Goal: Communication & Community: Share content

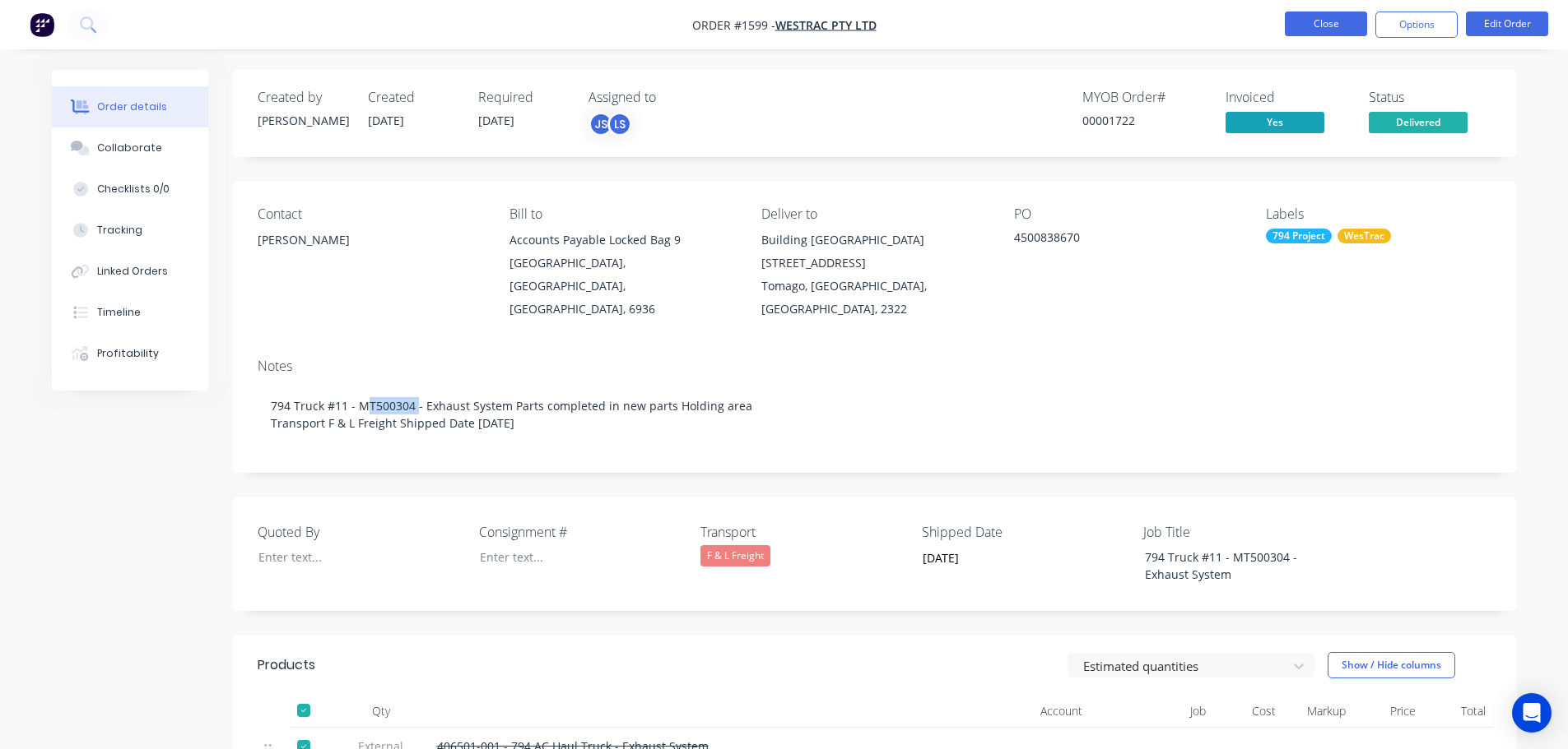
click at [1307, 20] on button "Close" at bounding box center [1326, 23] width 82 height 25
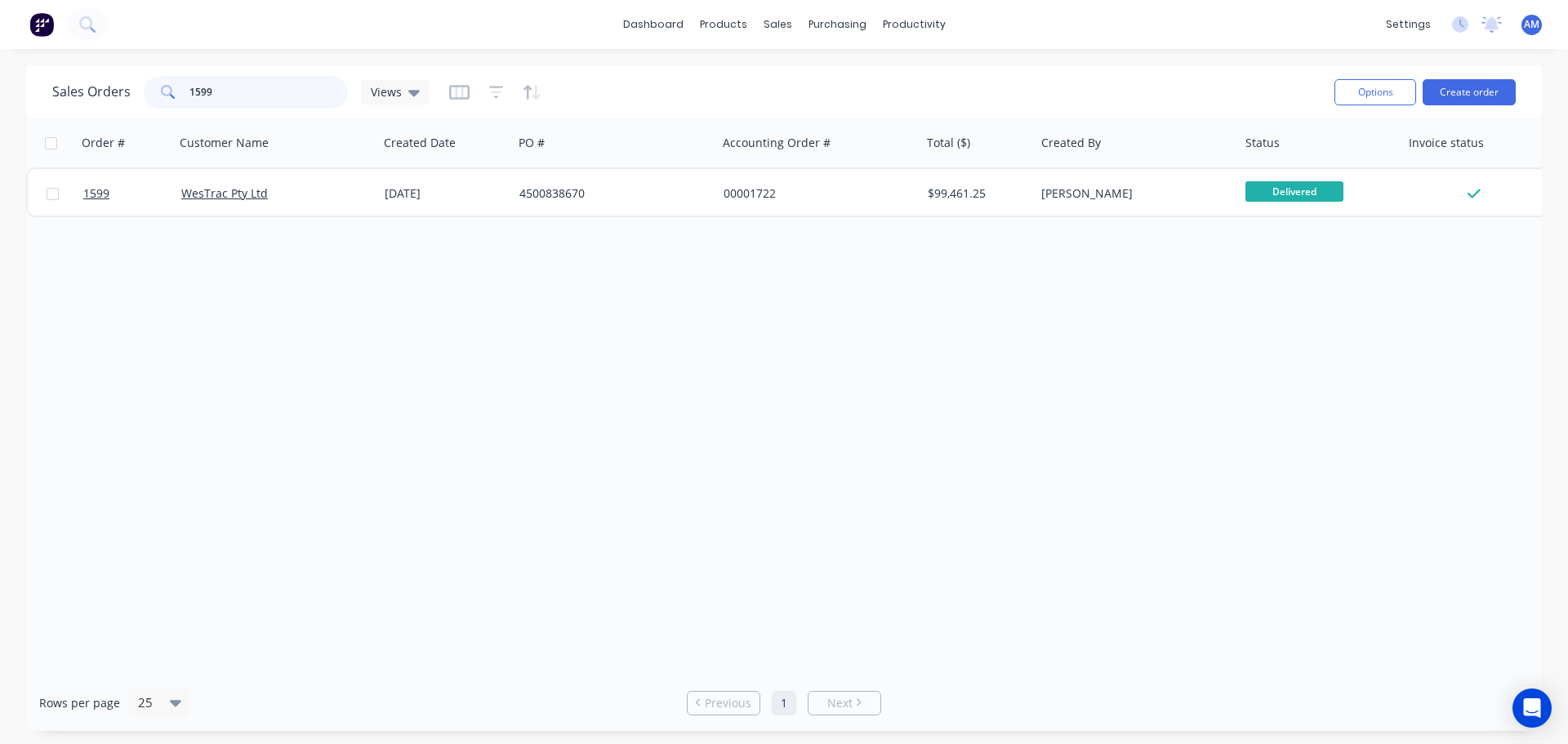
drag, startPoint x: 308, startPoint y: 95, endPoint x: 126, endPoint y: 99, distance: 182.0
click at [126, 99] on div "Sales Orders 1599 Views" at bounding box center [241, 92] width 377 height 33
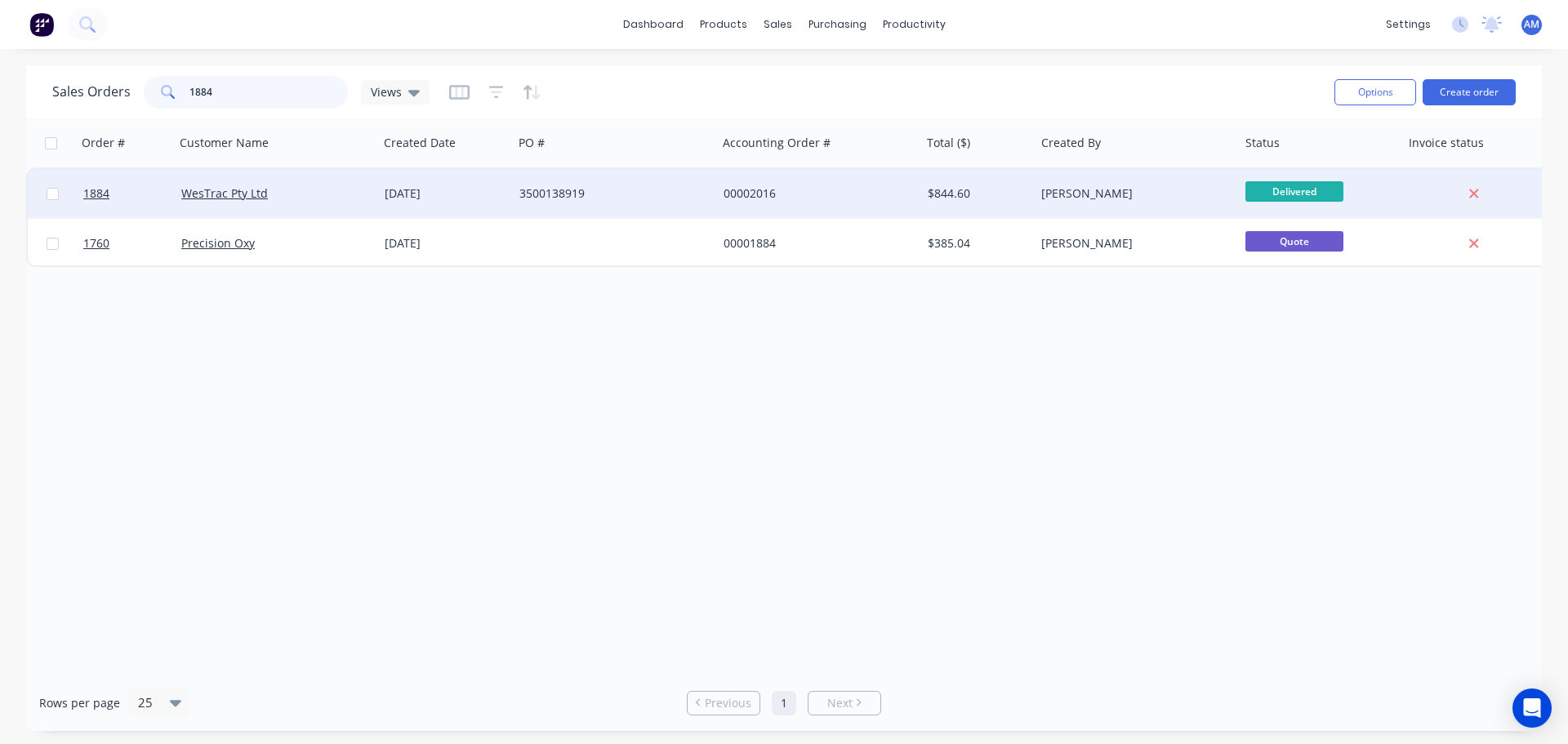
type input "1884"
click at [577, 192] on div "3500138919" at bounding box center [610, 193] width 181 height 16
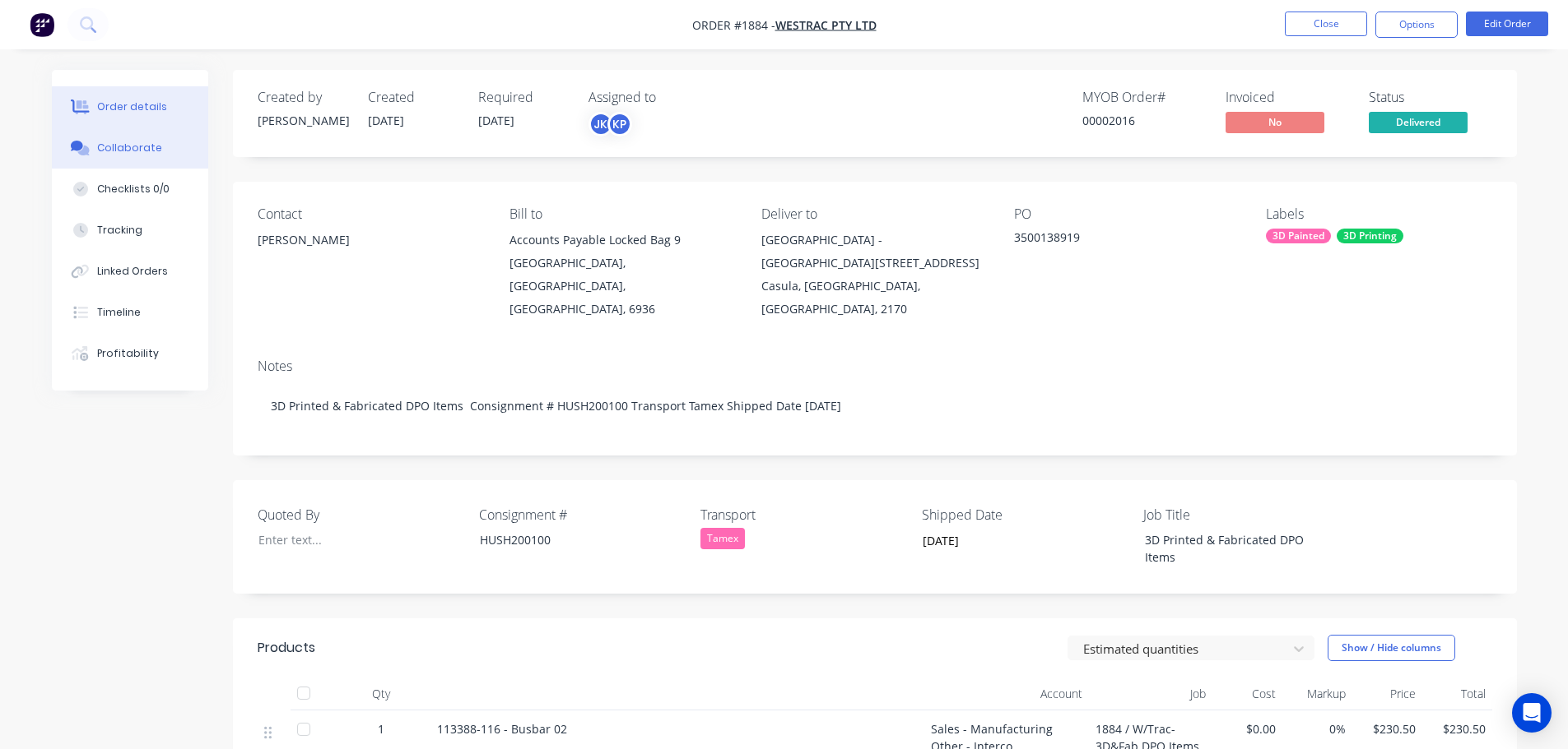
click at [143, 148] on div "Collaborate" at bounding box center [130, 148] width 65 height 15
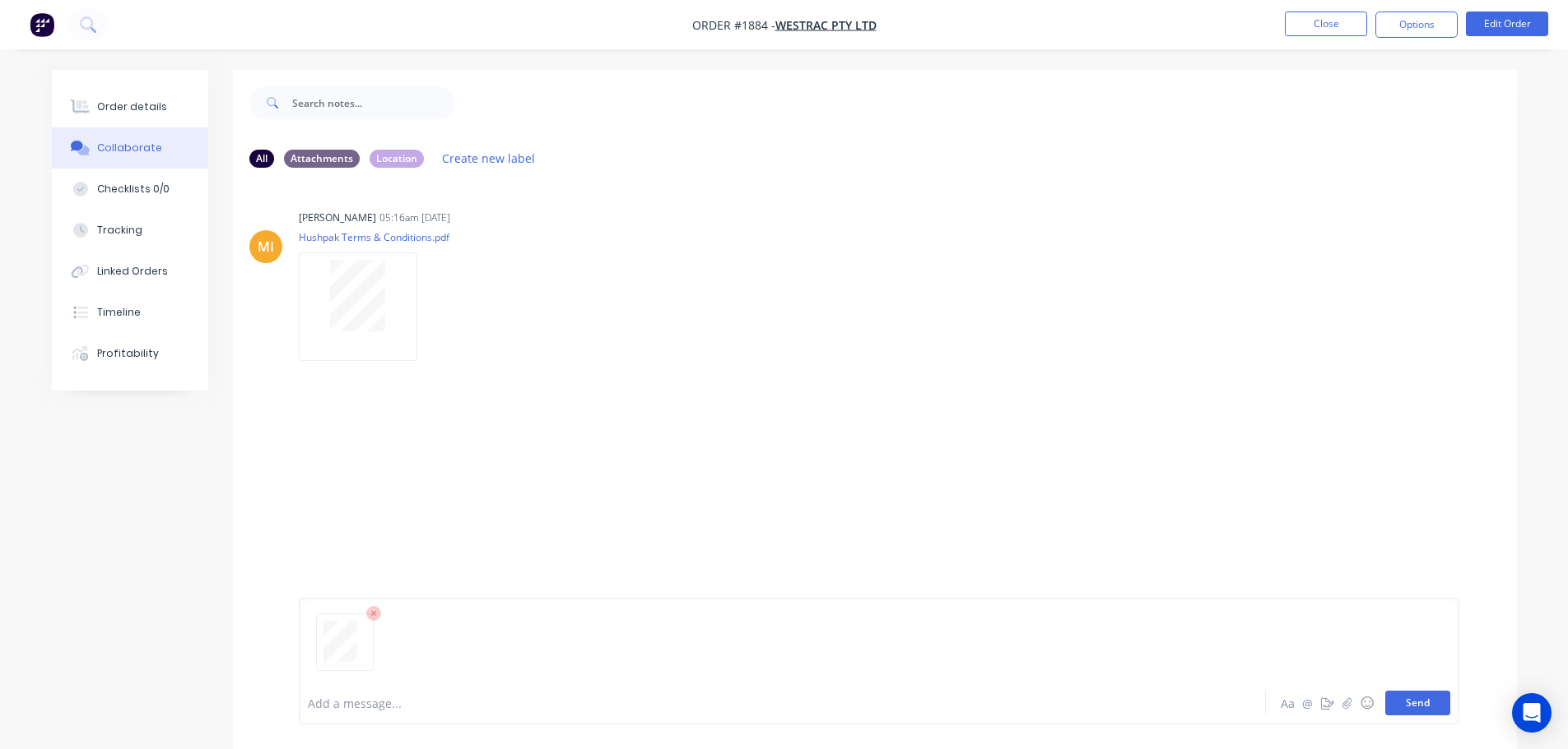
click at [1429, 702] on button "Send" at bounding box center [1418, 703] width 65 height 25
click at [1332, 32] on button "Close" at bounding box center [1326, 23] width 82 height 25
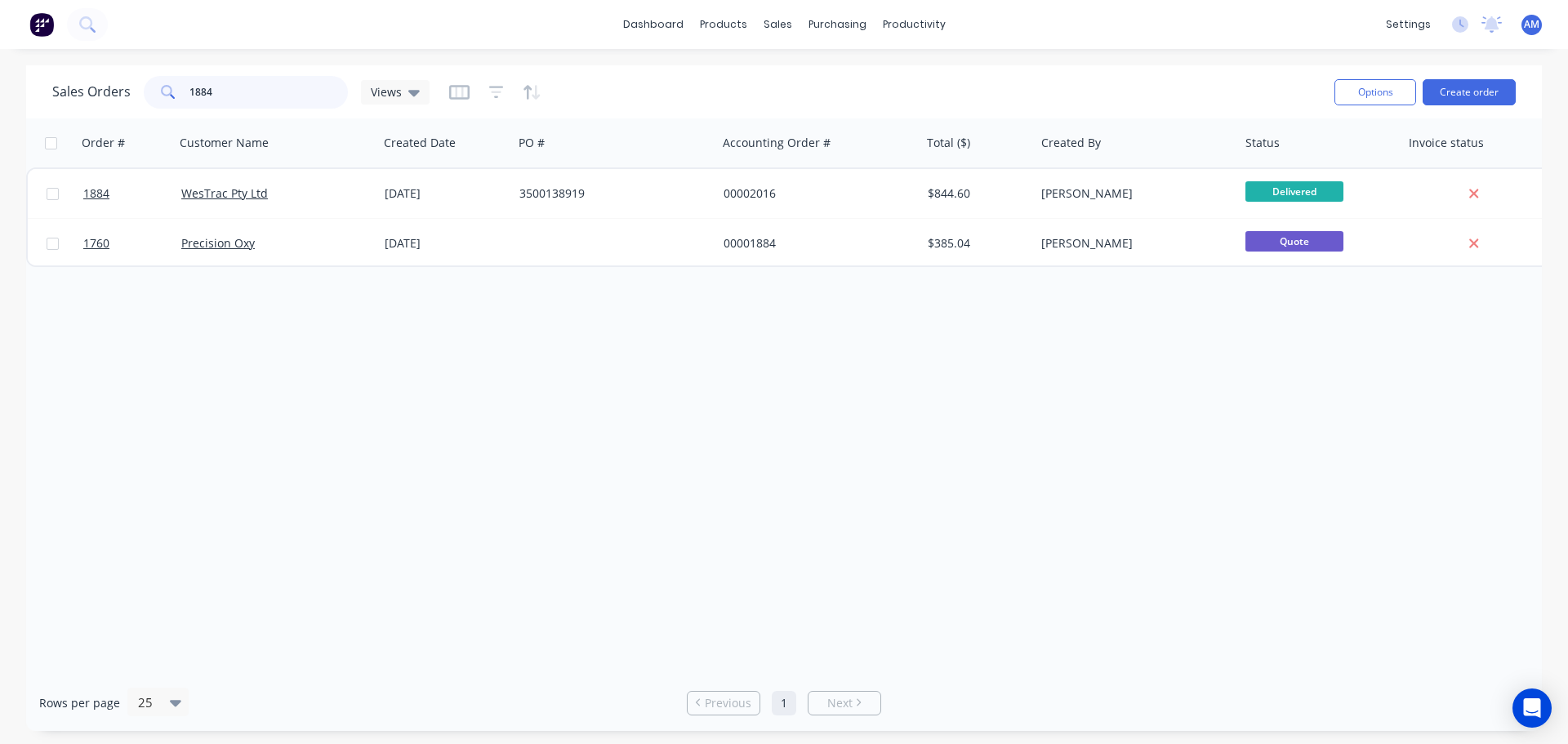
drag, startPoint x: 212, startPoint y: 97, endPoint x: 187, endPoint y: 91, distance: 25.7
click at [190, 91] on input "1884" at bounding box center [269, 92] width 159 height 33
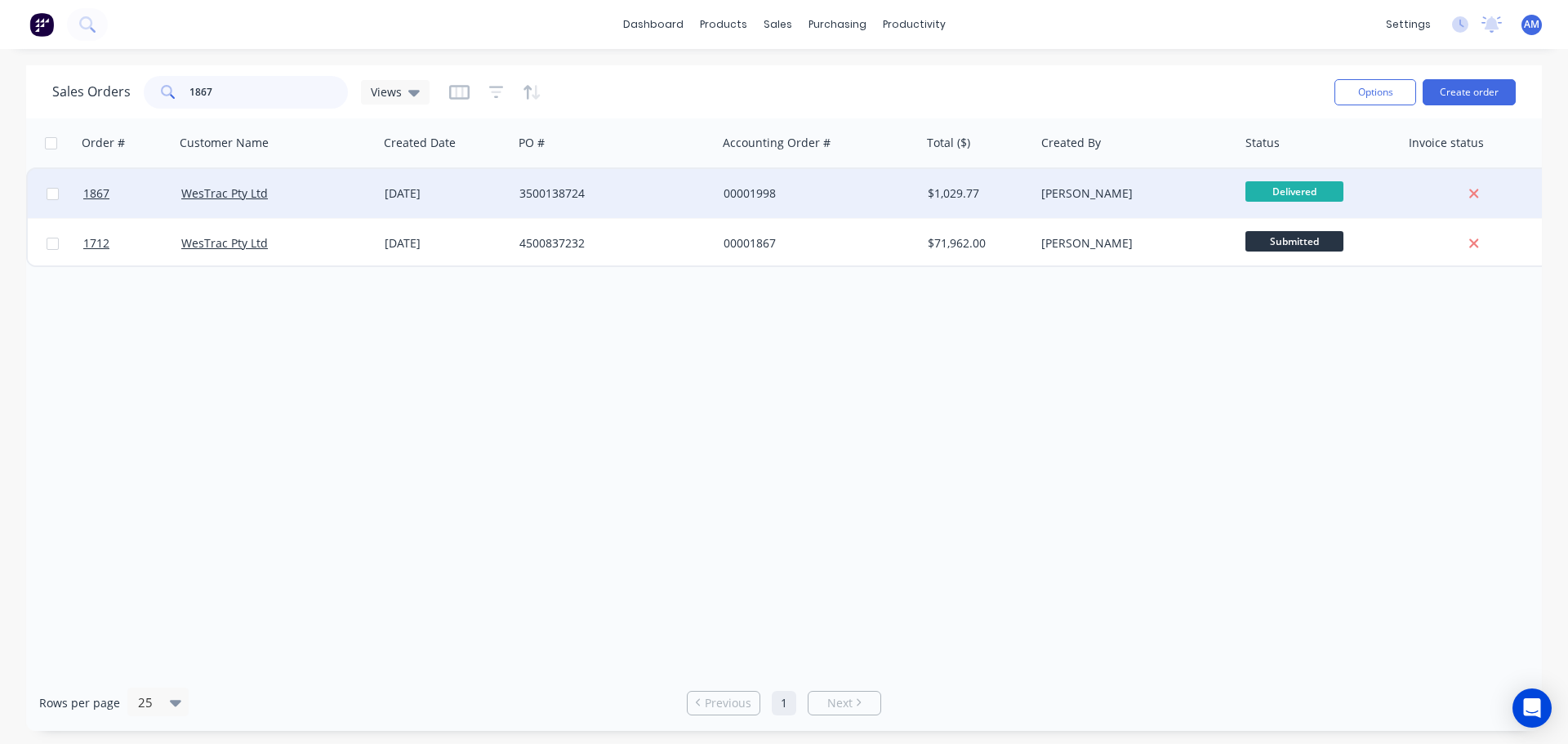
type input "1867"
click at [517, 190] on div "3500138724" at bounding box center [614, 194] width 204 height 49
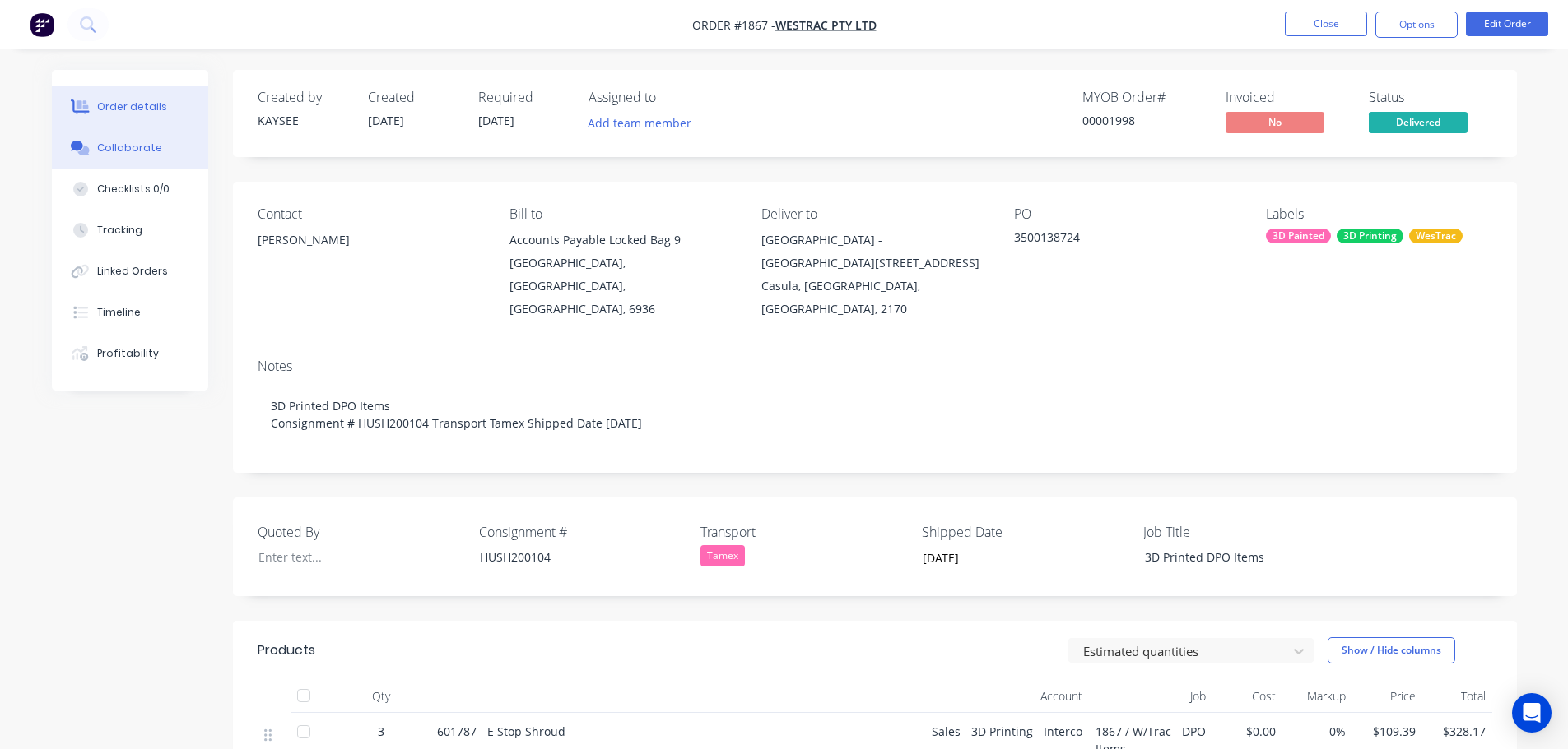
click at [126, 153] on div "Collaborate" at bounding box center [130, 148] width 65 height 15
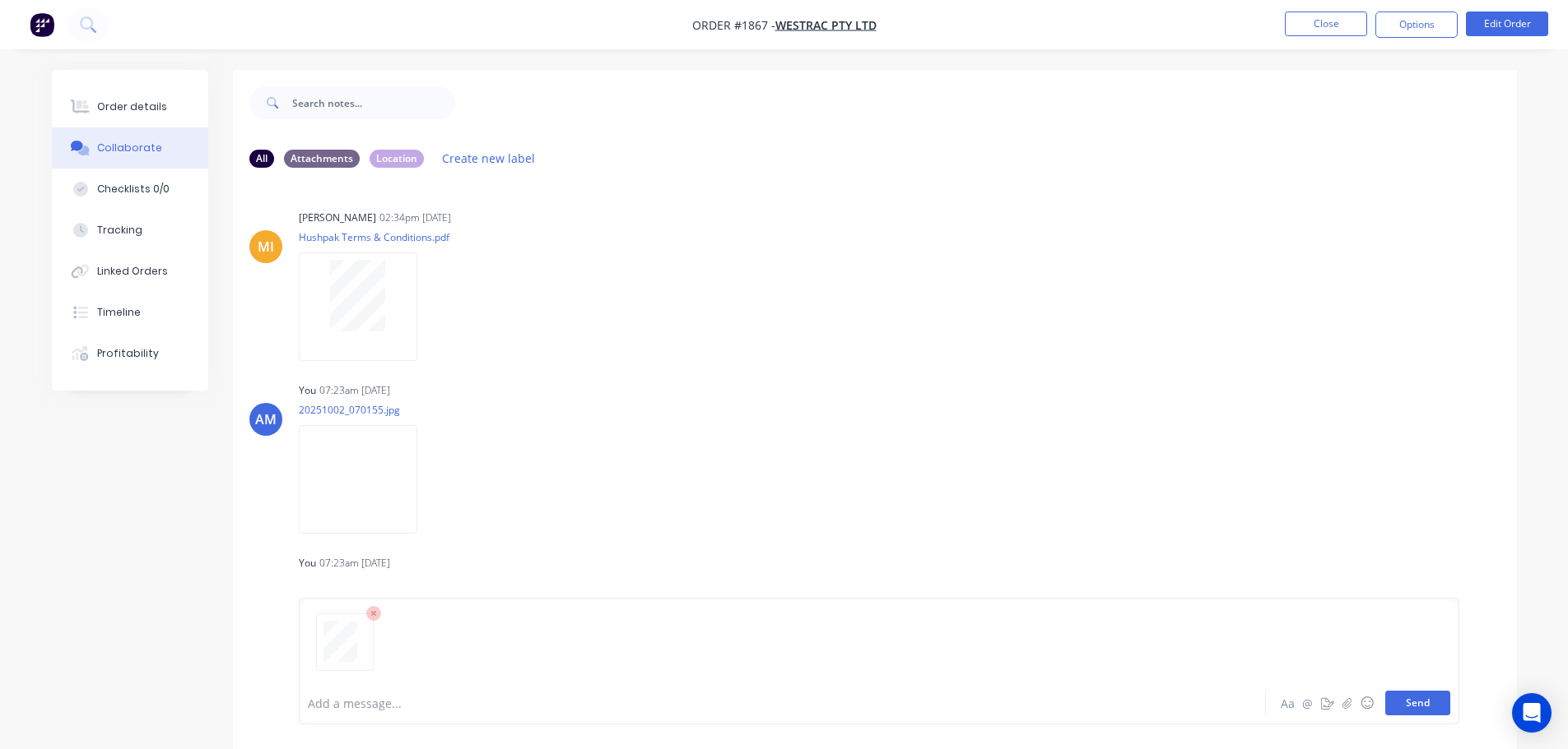
drag, startPoint x: 1414, startPoint y: 705, endPoint x: 1407, endPoint y: 699, distance: 9.2
click at [1413, 703] on button "Send" at bounding box center [1418, 703] width 65 height 25
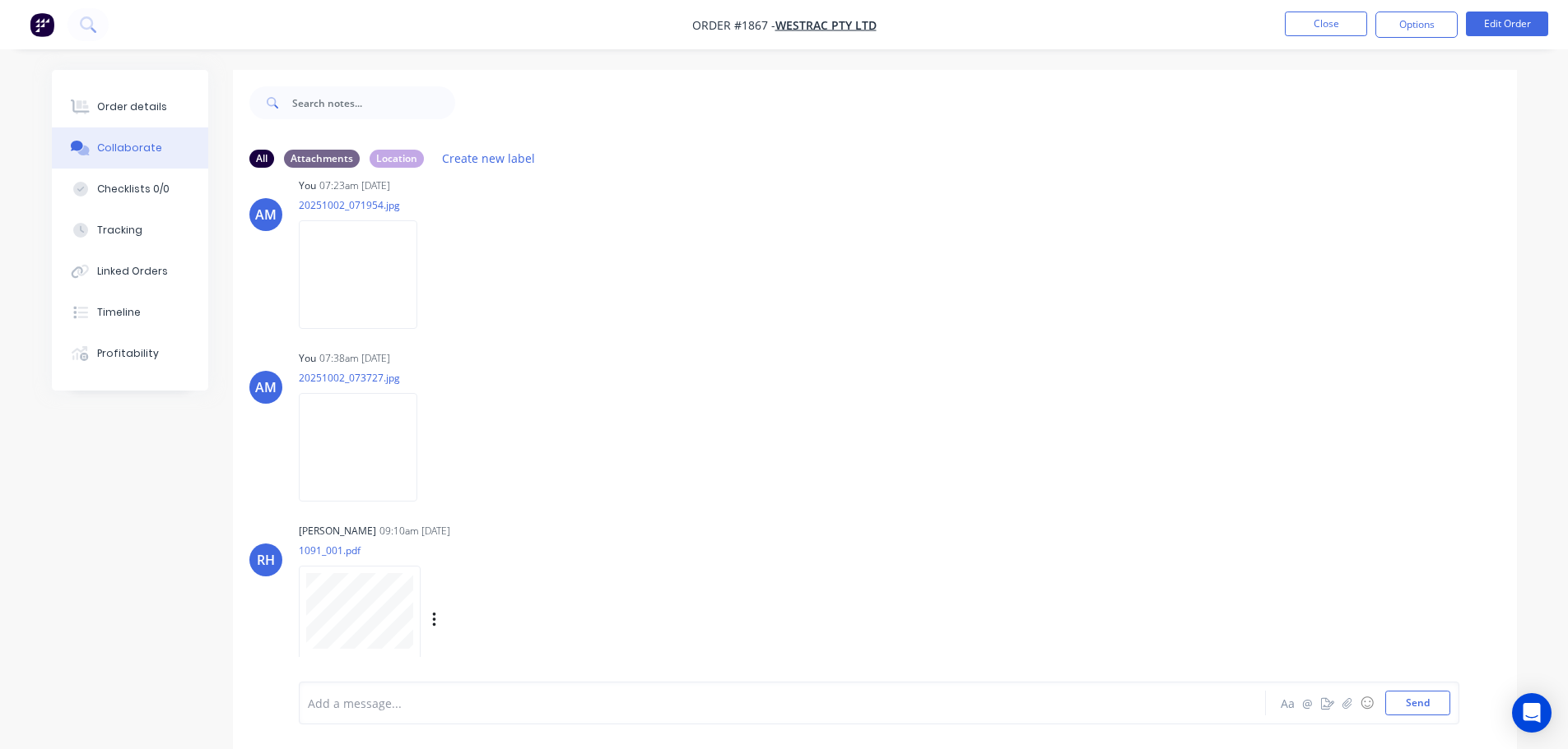
click at [1026, 636] on div "RH [PERSON_NAME] 09:10am [DATE] 1091_001.pdf Labels Download" at bounding box center [875, 593] width 1284 height 148
click at [1300, 32] on button "Close" at bounding box center [1326, 23] width 82 height 25
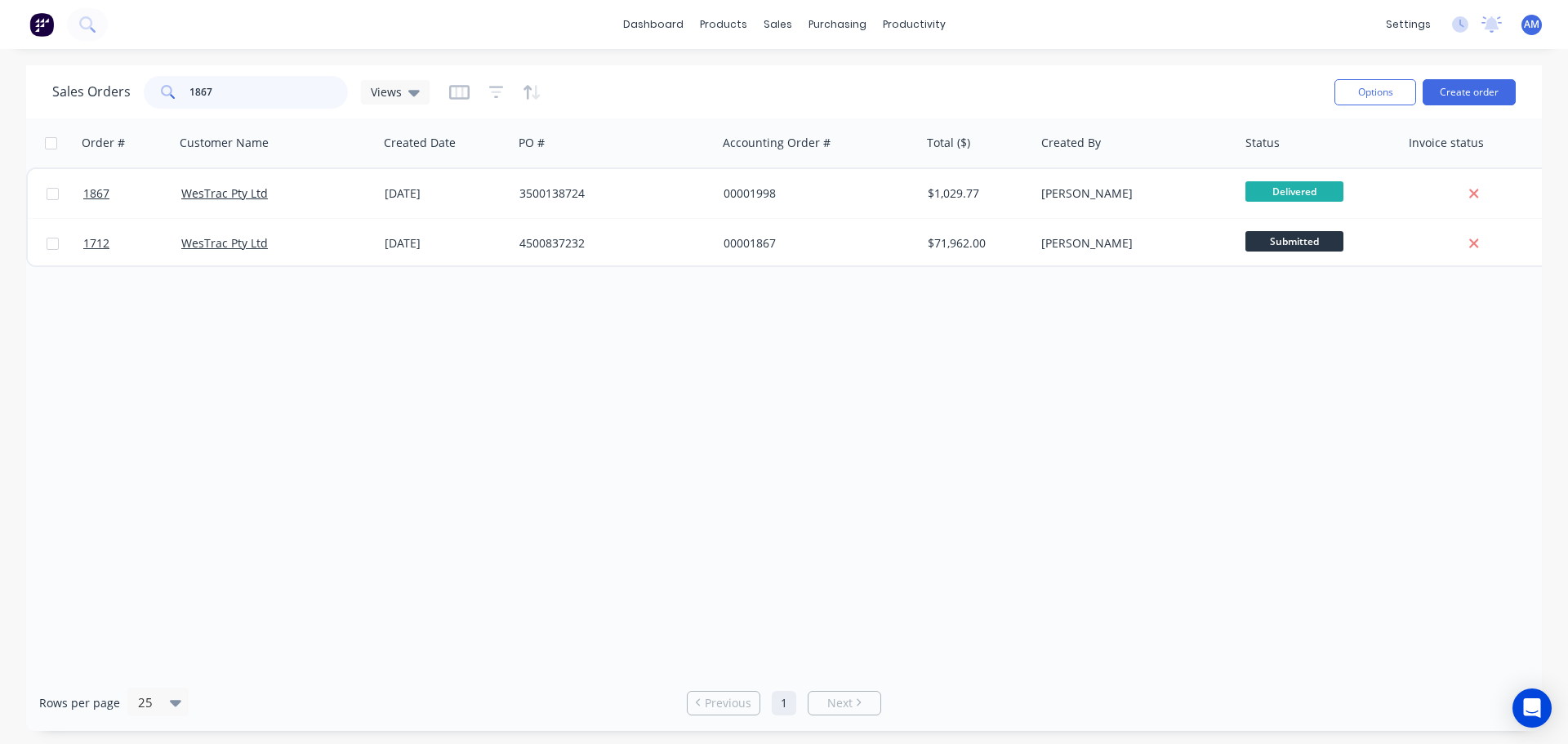
drag, startPoint x: 227, startPoint y: 92, endPoint x: 163, endPoint y: 97, distance: 64.2
click at [163, 97] on div "1867" at bounding box center [246, 92] width 204 height 33
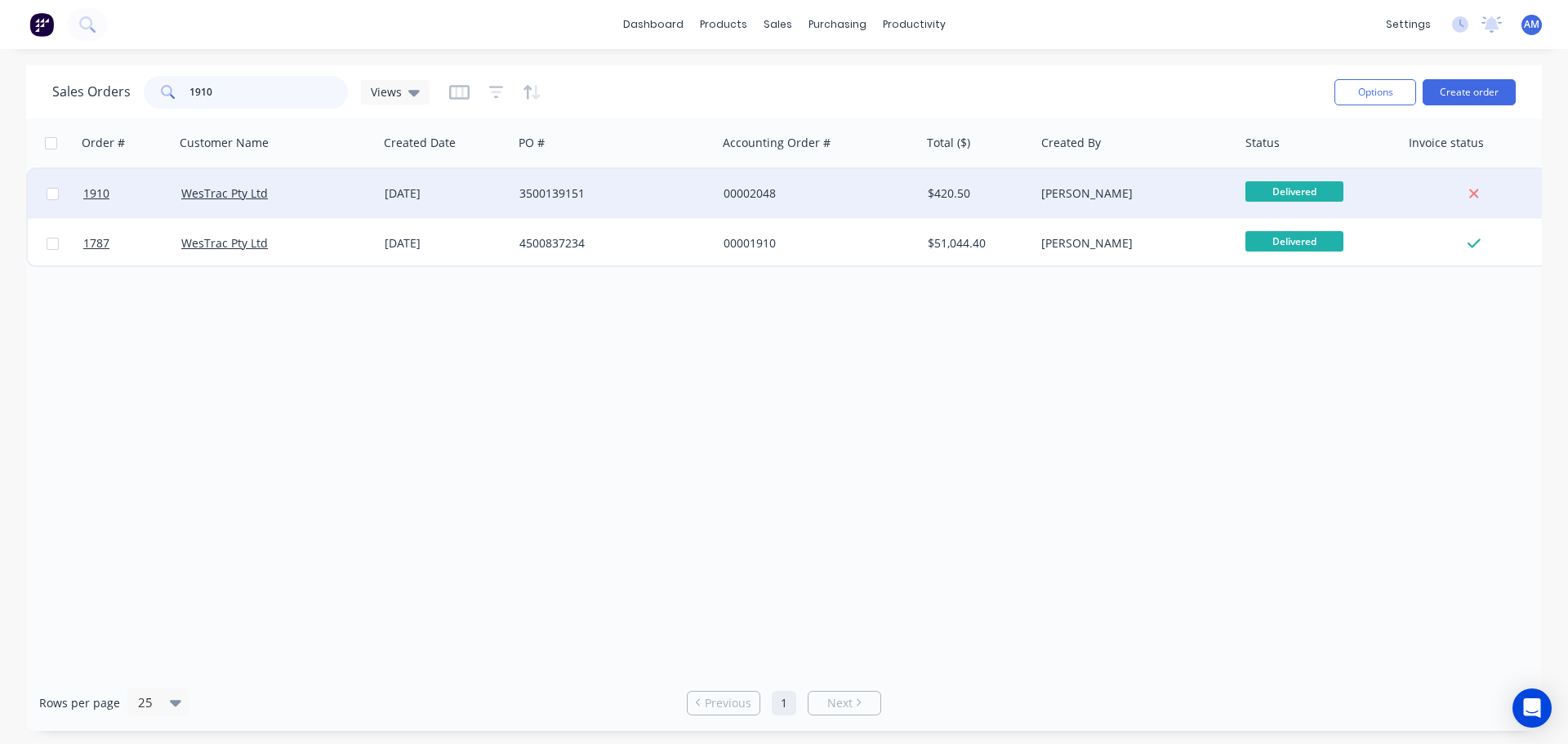
type input "1910"
click at [568, 176] on div "3500139151" at bounding box center [614, 194] width 204 height 49
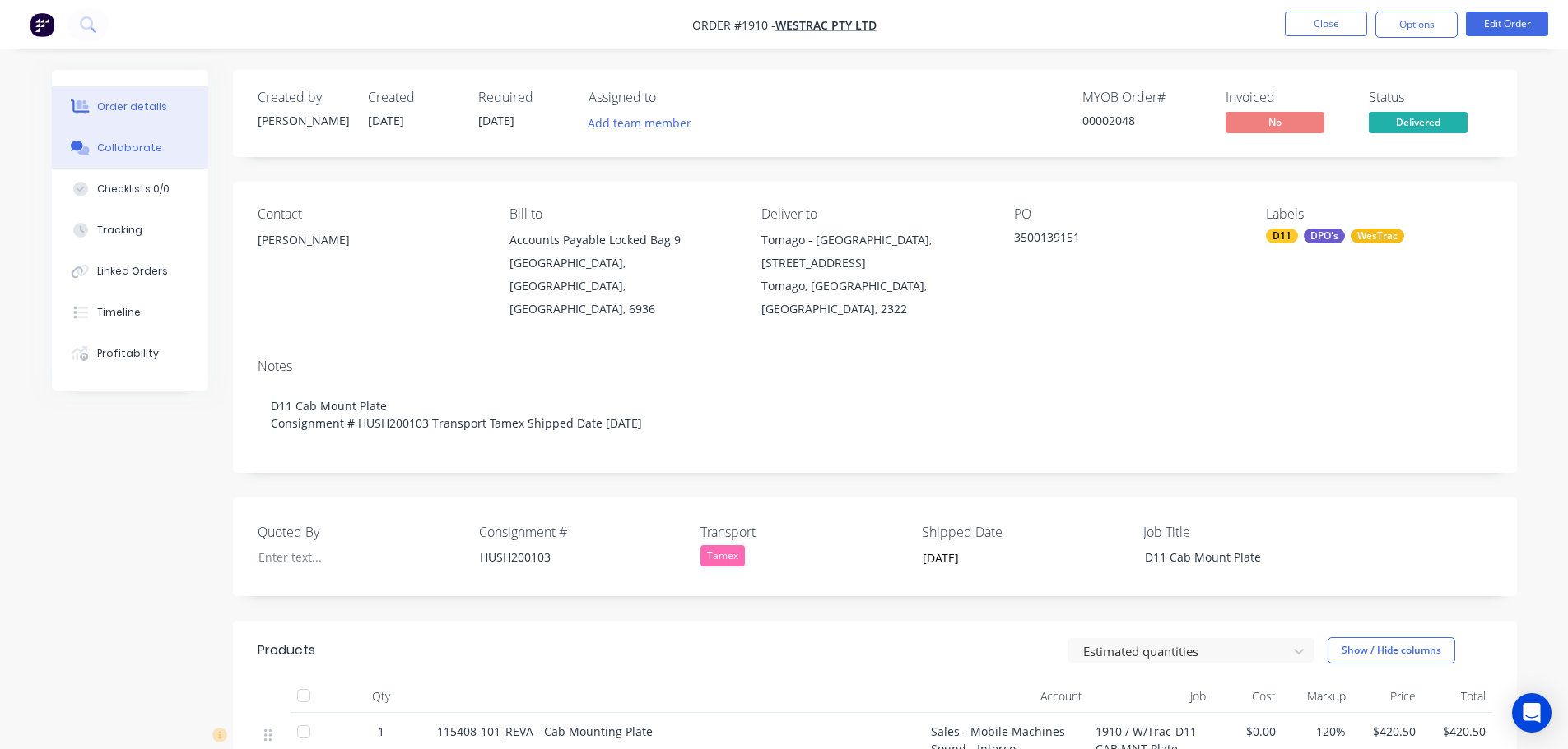
click at [131, 146] on div "Collaborate" at bounding box center [130, 148] width 65 height 15
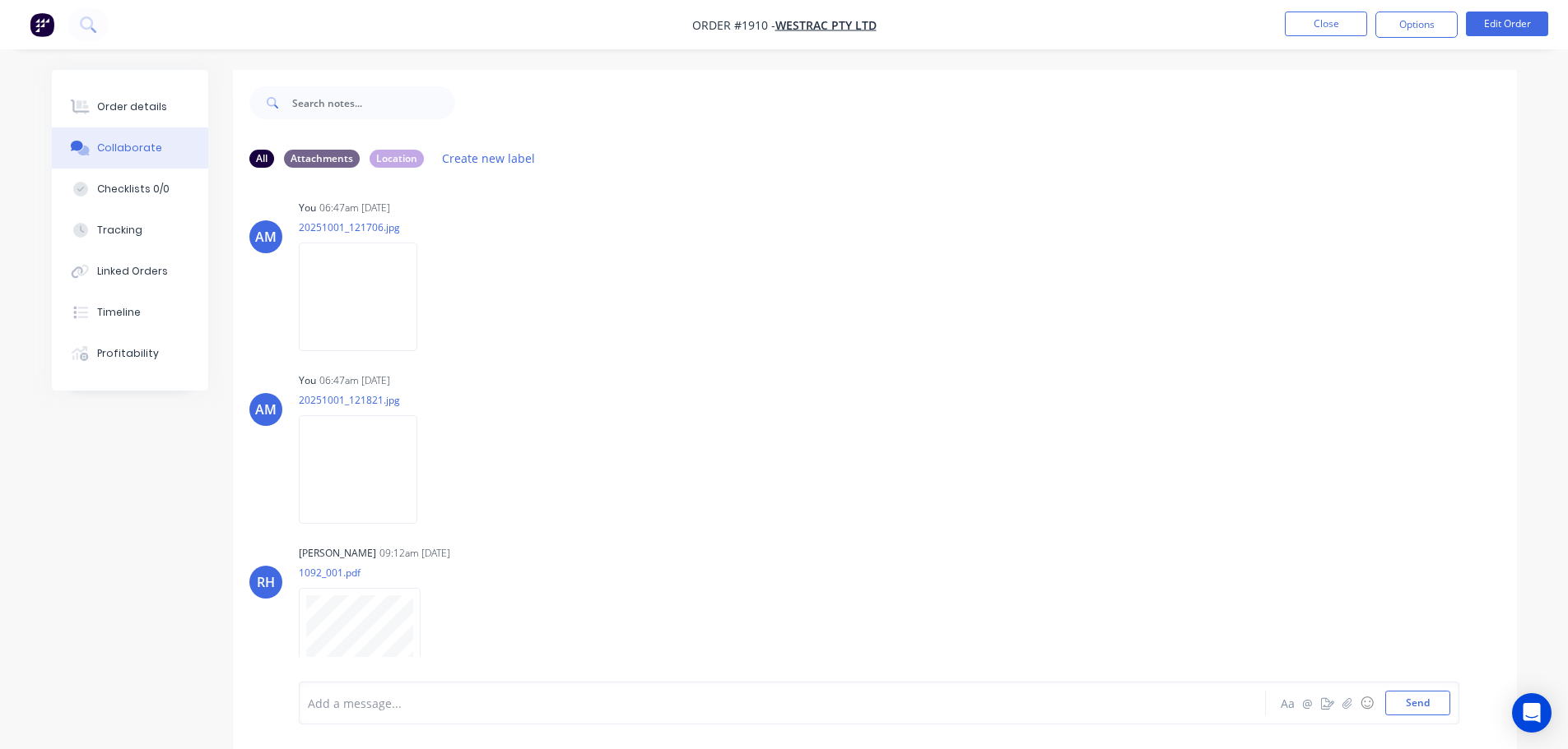
scroll to position [378, 0]
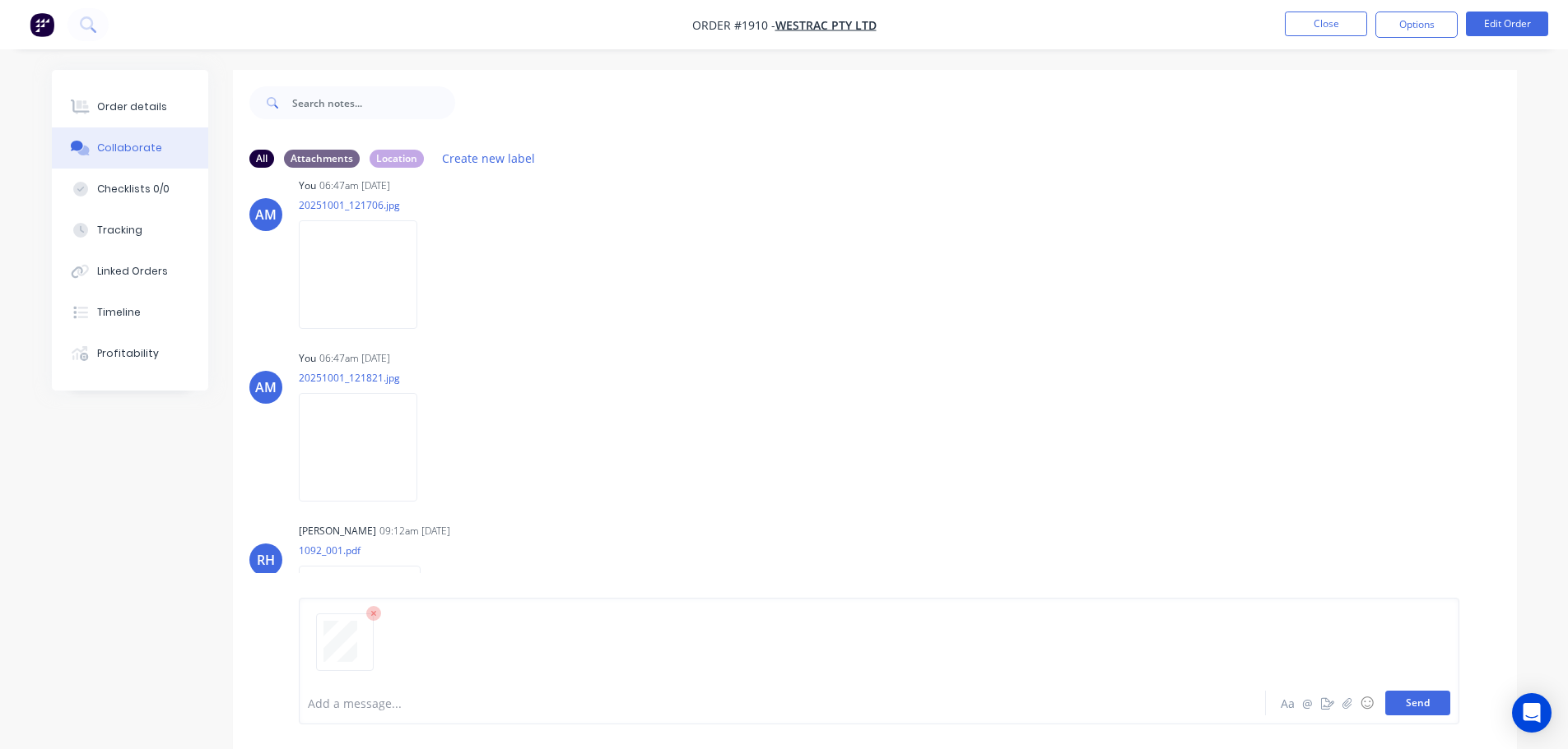
click at [1407, 705] on button "Send" at bounding box center [1418, 703] width 65 height 25
click at [1341, 26] on button "Close" at bounding box center [1326, 23] width 82 height 25
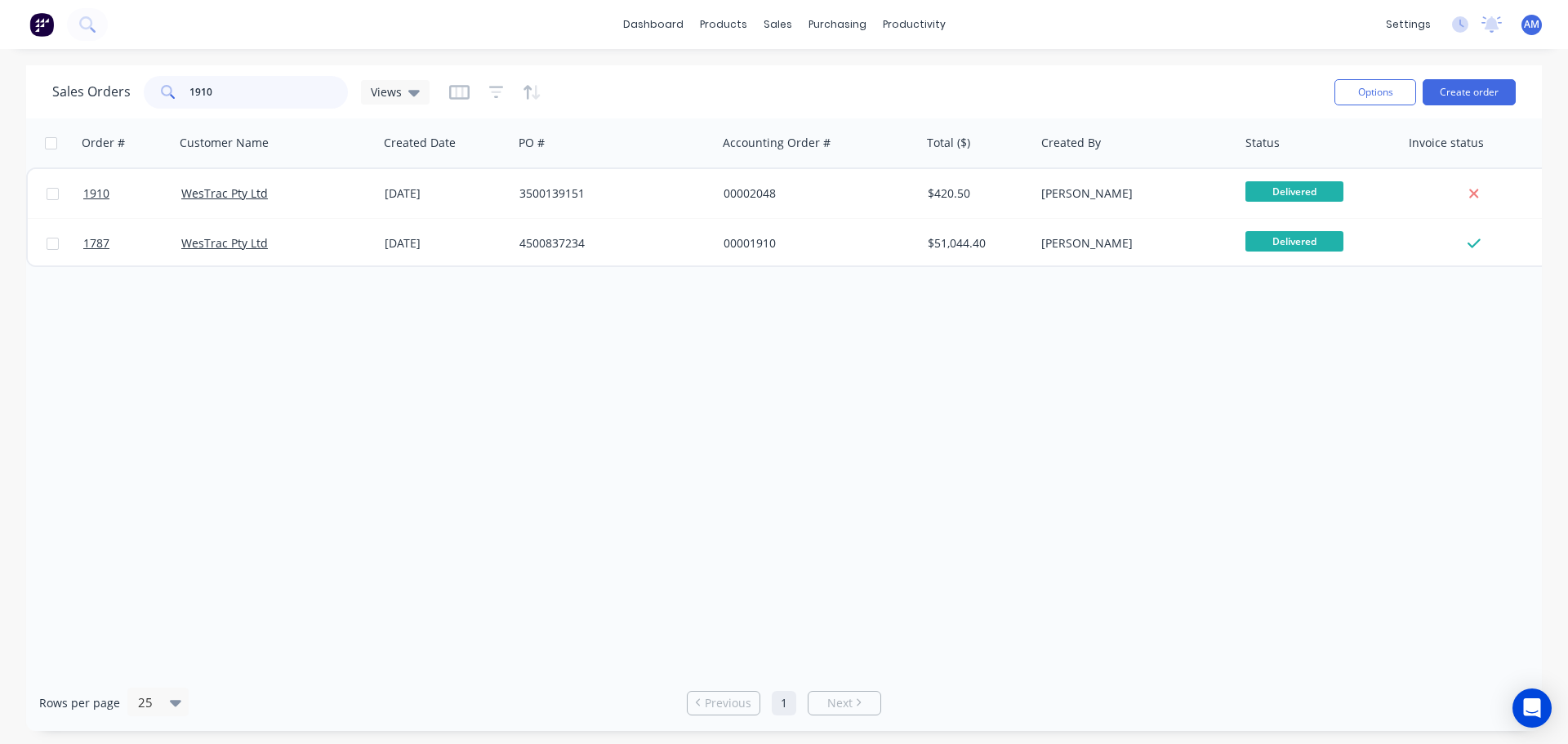
drag, startPoint x: 216, startPoint y: 96, endPoint x: 179, endPoint y: 92, distance: 37.2
click at [179, 92] on div "1910" at bounding box center [246, 92] width 204 height 33
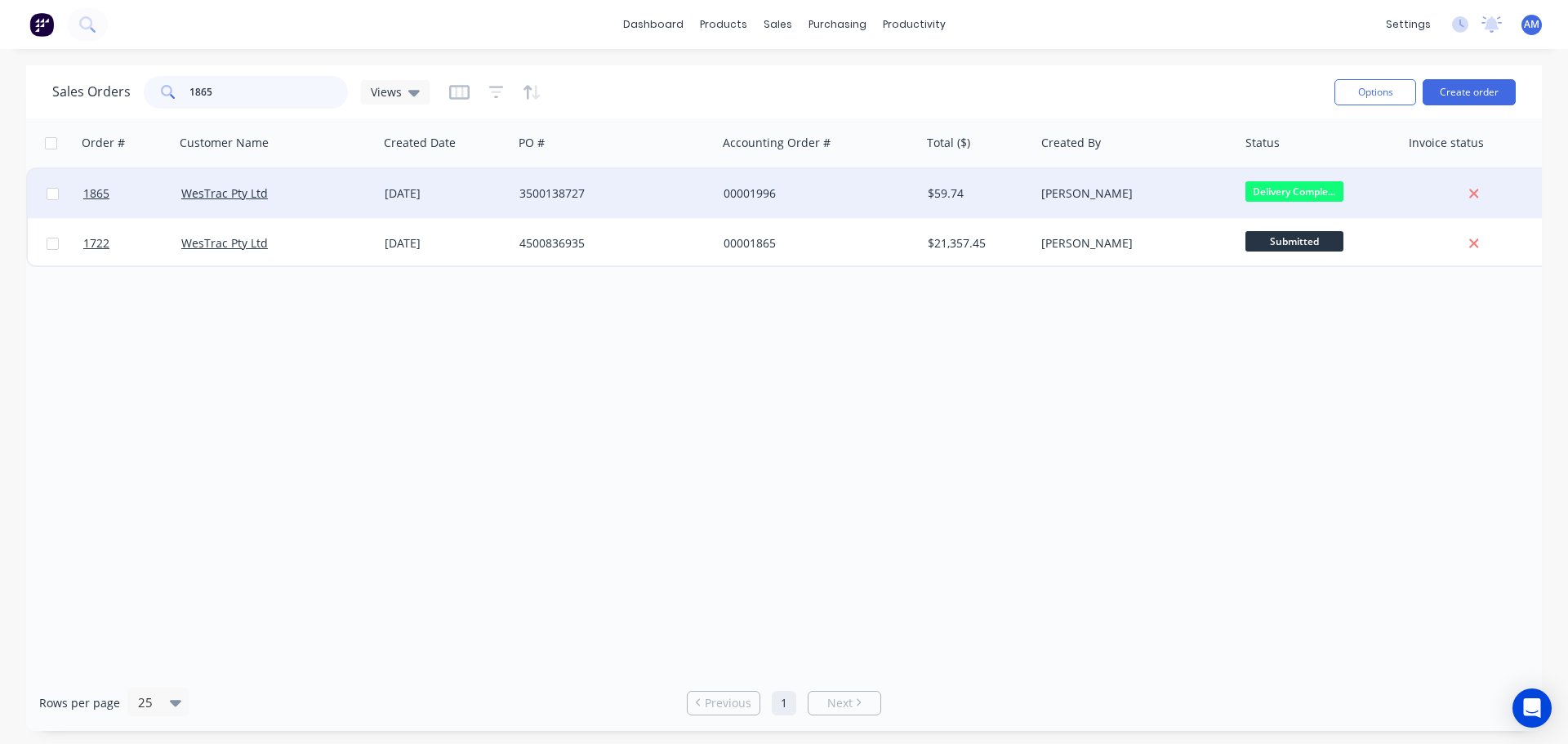
type input "1865"
click at [538, 194] on div "3500138727" at bounding box center [610, 193] width 181 height 16
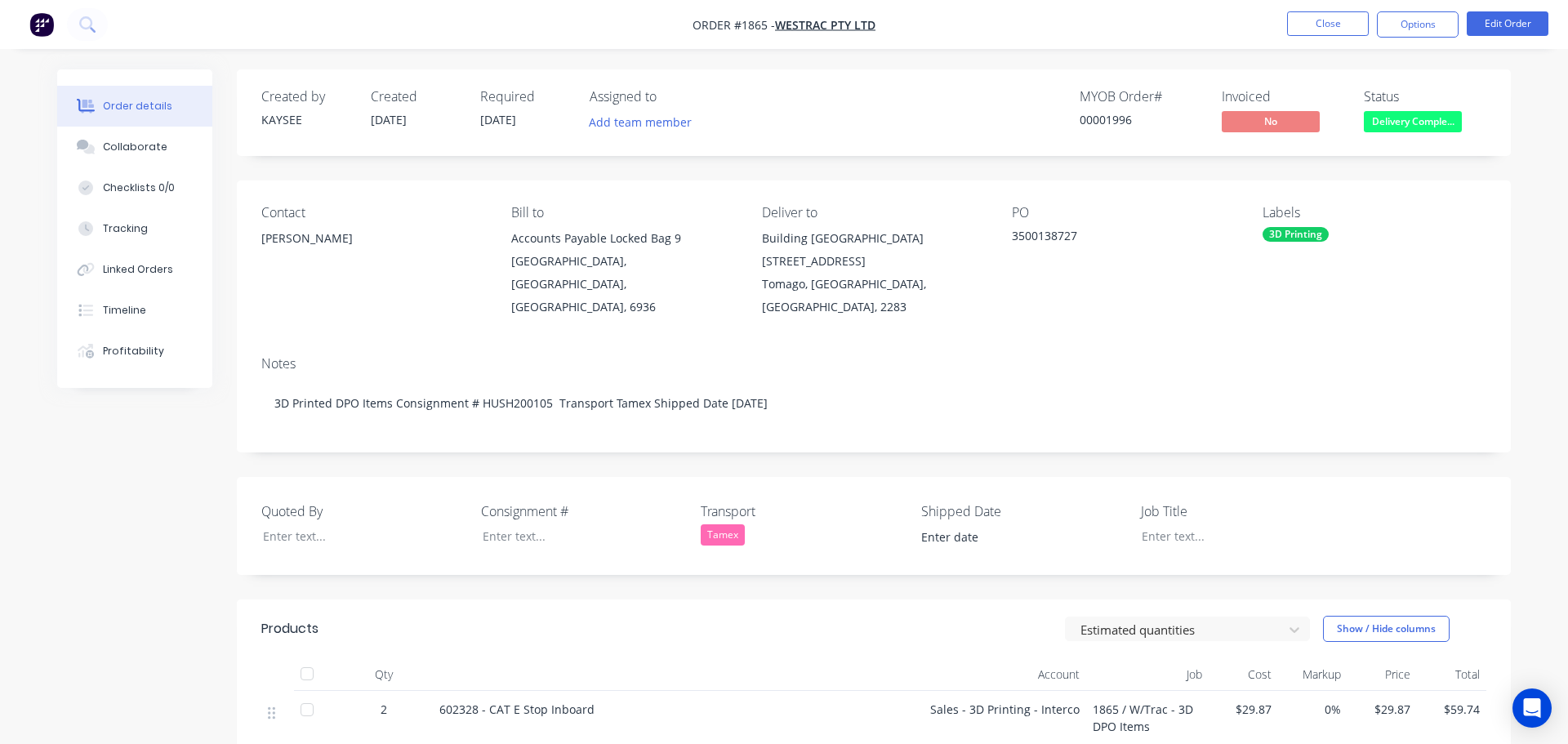
type input "[DATE]"
click at [131, 147] on div "Collaborate" at bounding box center [129, 147] width 64 height 14
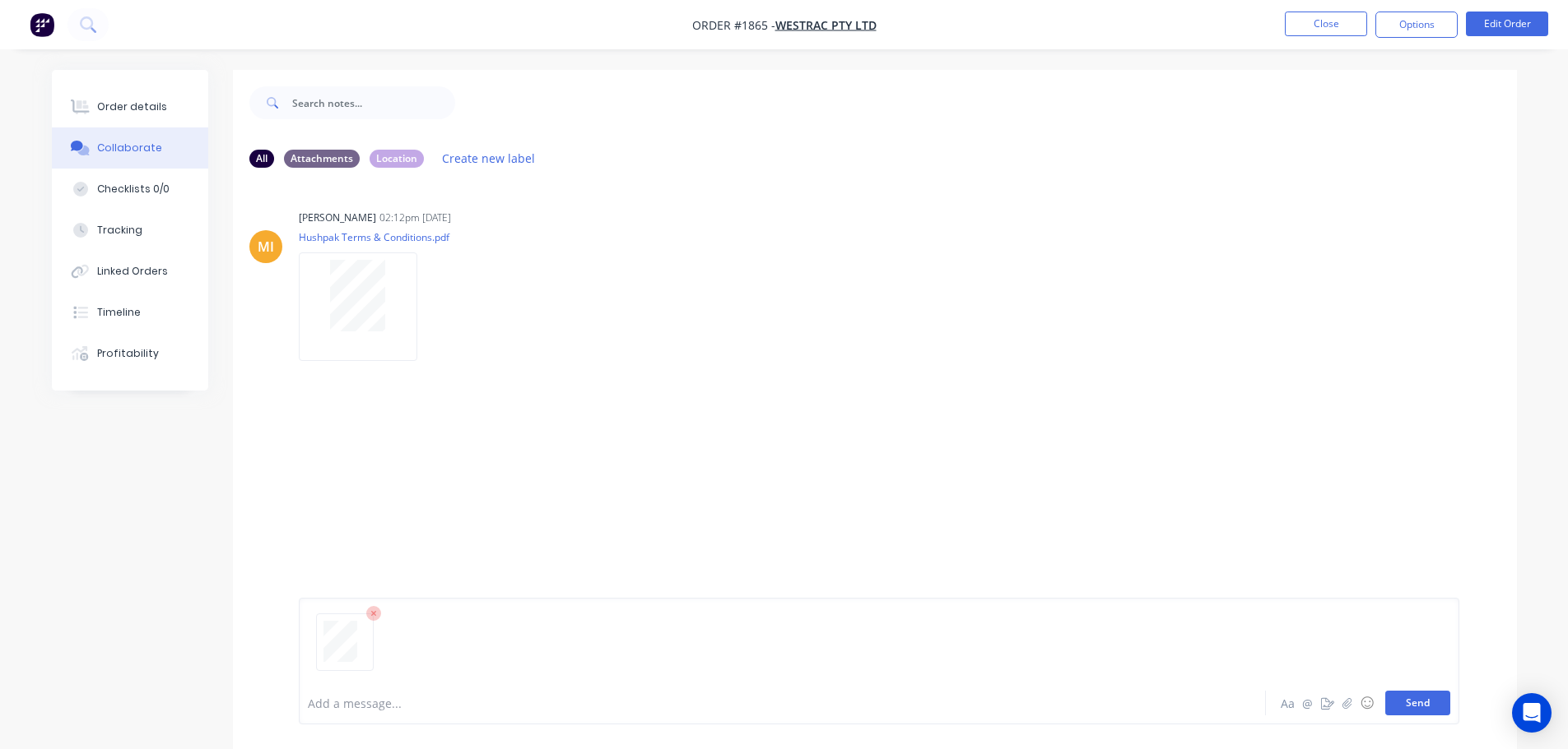
click at [1431, 705] on button "Send" at bounding box center [1418, 703] width 65 height 25
click at [1320, 28] on button "Close" at bounding box center [1326, 23] width 82 height 25
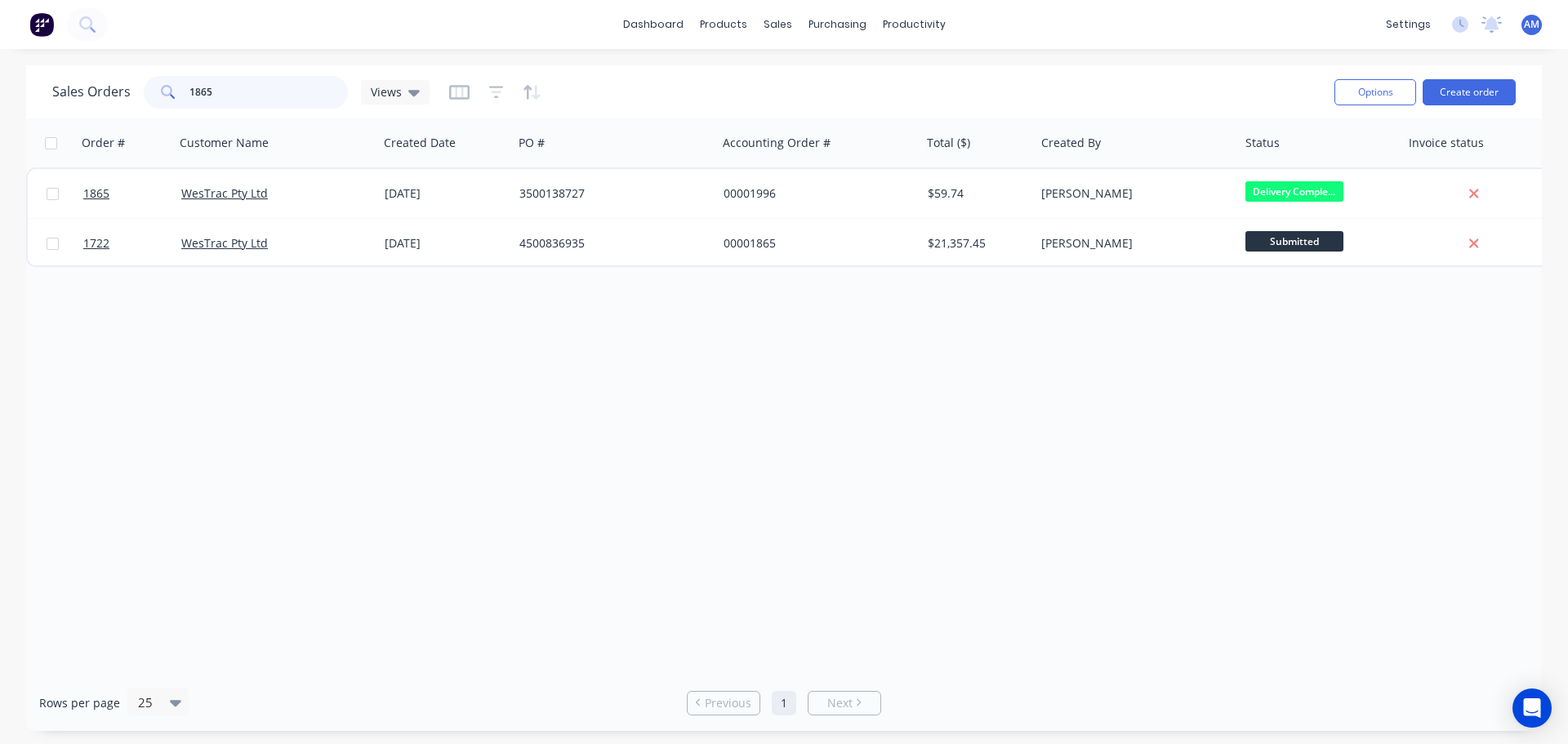
drag, startPoint x: 220, startPoint y: 95, endPoint x: 182, endPoint y: 93, distance: 38.1
click at [183, 94] on div "1865" at bounding box center [246, 92] width 204 height 33
type input "1928"
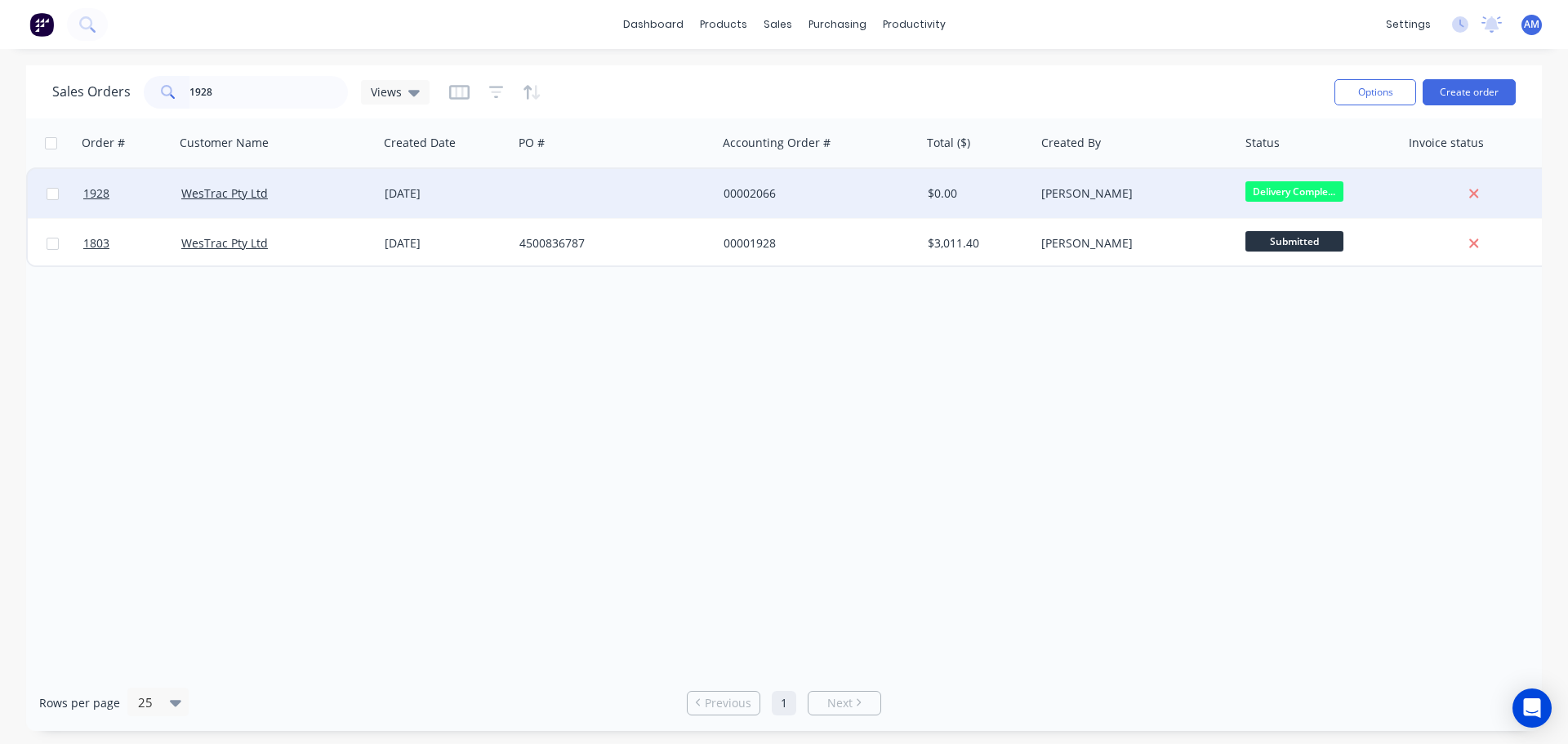
click at [424, 190] on div "[DATE]" at bounding box center [446, 193] width 122 height 16
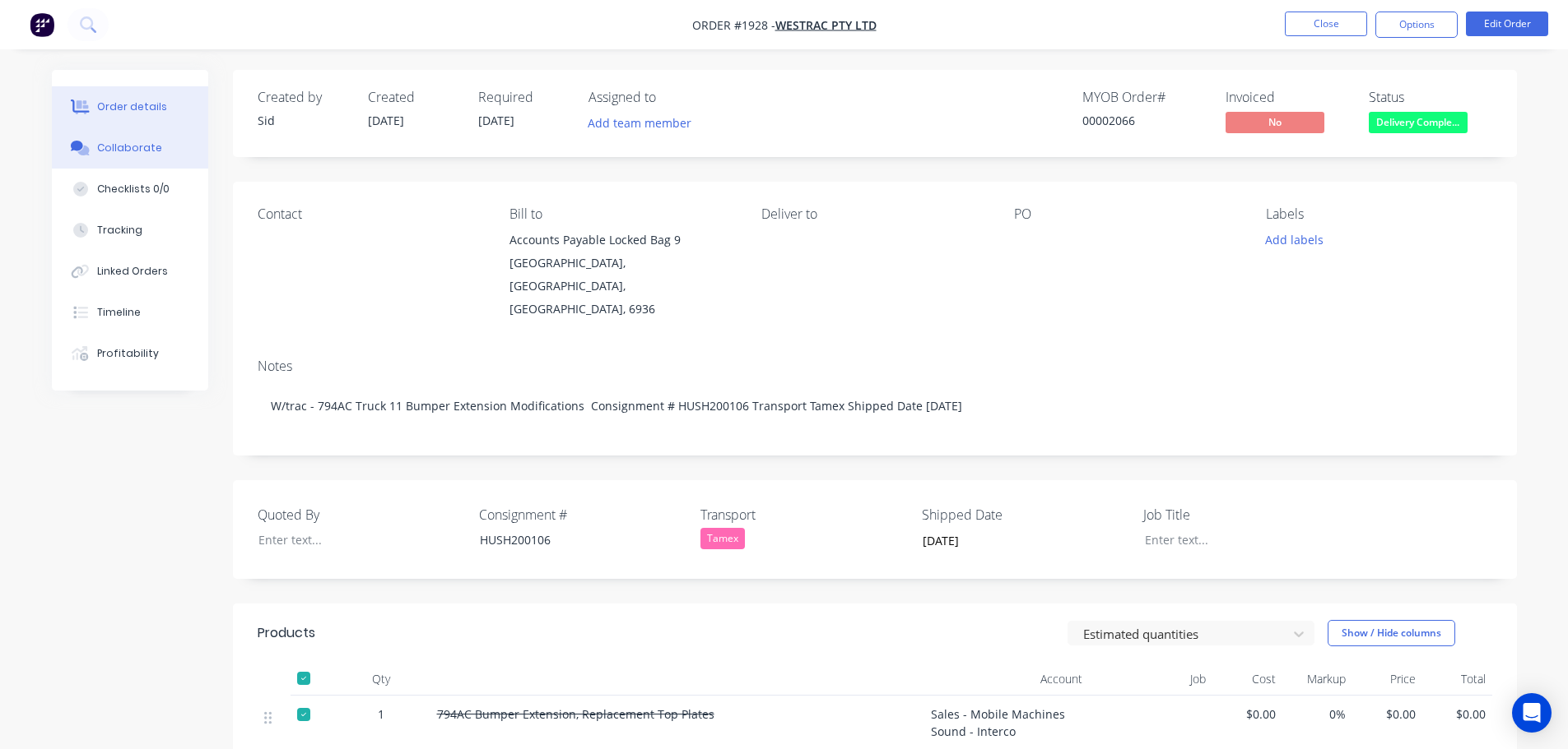
click at [151, 143] on div "Collaborate" at bounding box center [130, 148] width 65 height 15
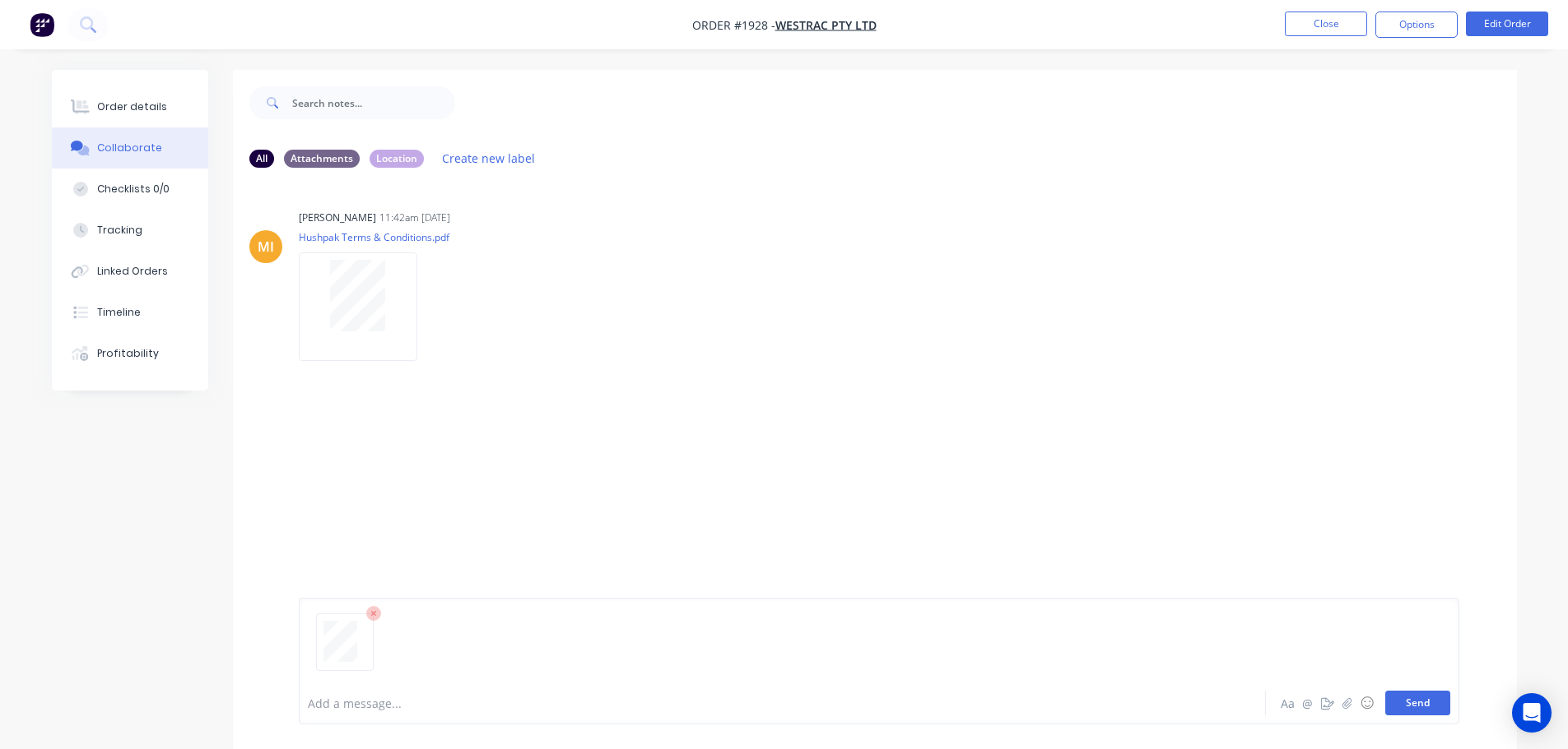
click at [1426, 703] on button "Send" at bounding box center [1418, 703] width 65 height 25
click at [1319, 29] on button "Close" at bounding box center [1326, 23] width 82 height 25
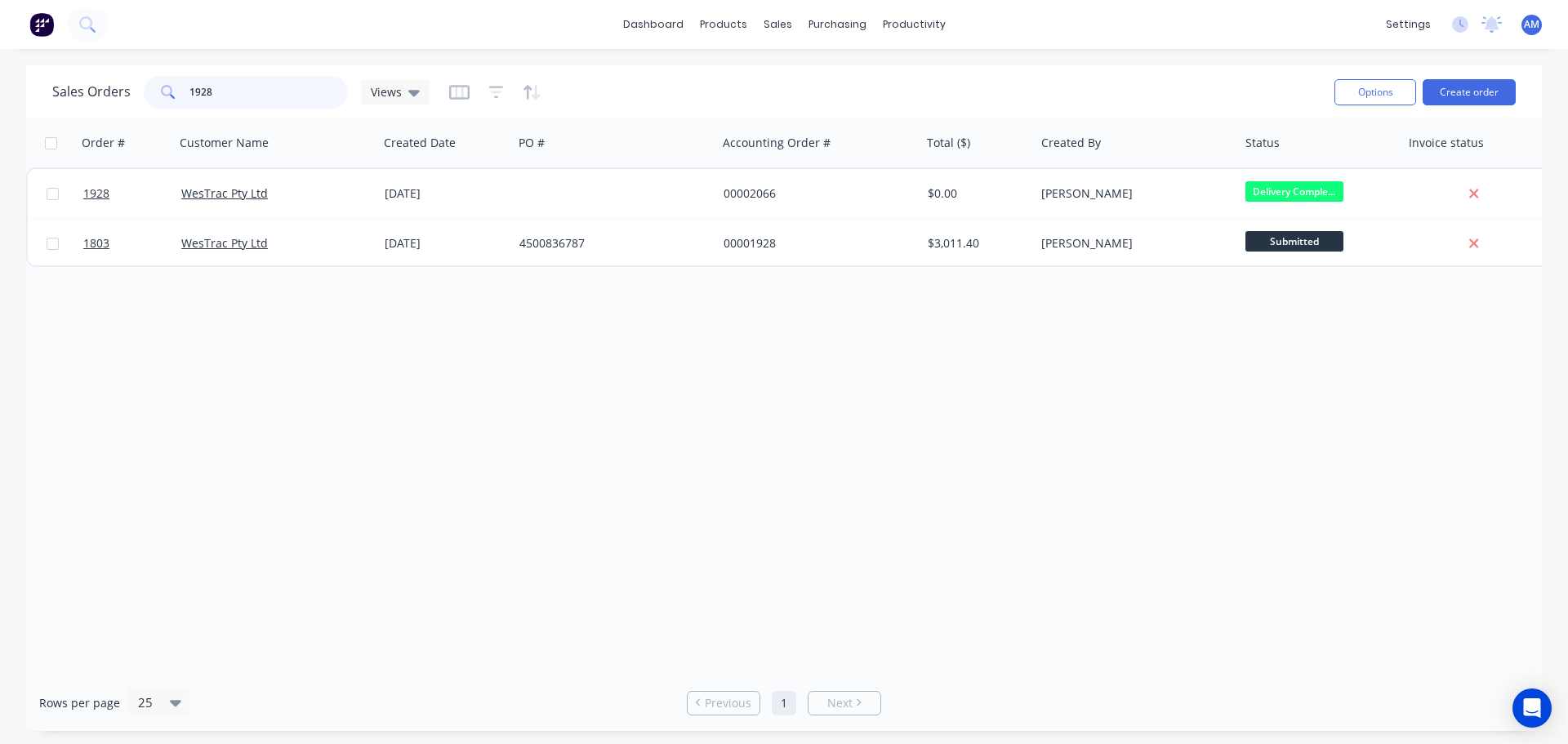
drag, startPoint x: 219, startPoint y: 95, endPoint x: 169, endPoint y: 90, distance: 50.2
click at [169, 90] on div "1928" at bounding box center [246, 92] width 204 height 33
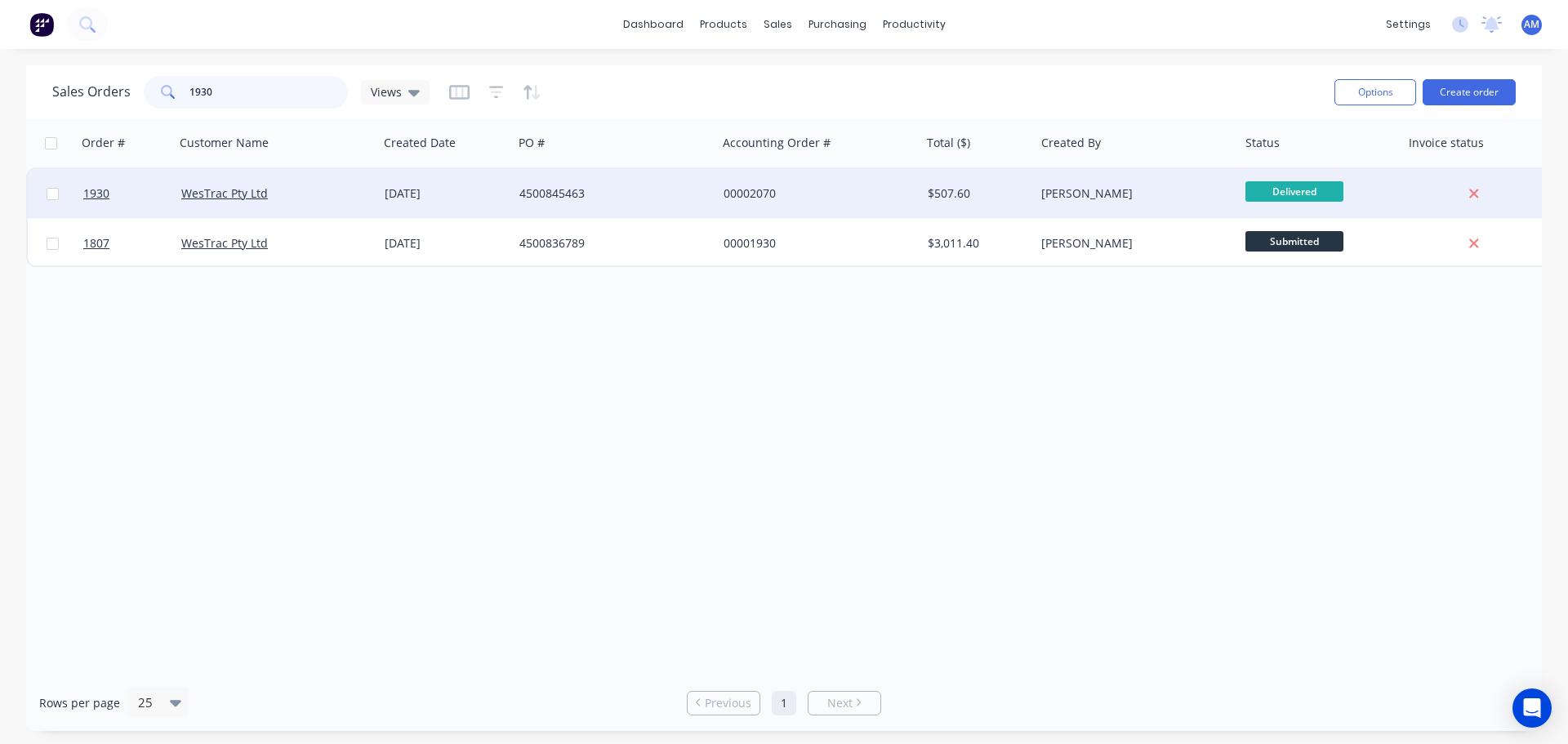
type input "1930"
click at [569, 186] on div "4500845463" at bounding box center [610, 193] width 181 height 16
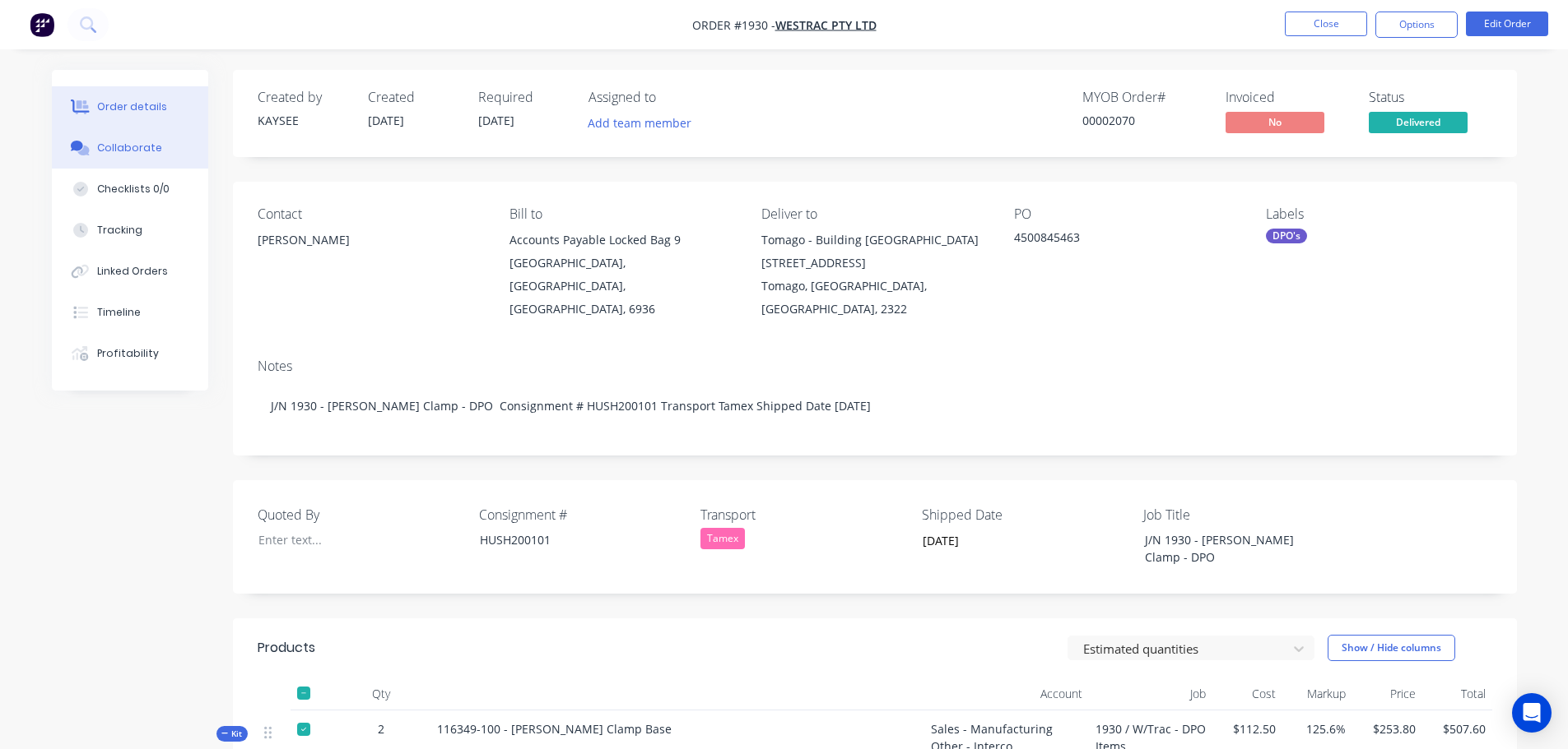
click at [128, 150] on div "Collaborate" at bounding box center [130, 148] width 65 height 15
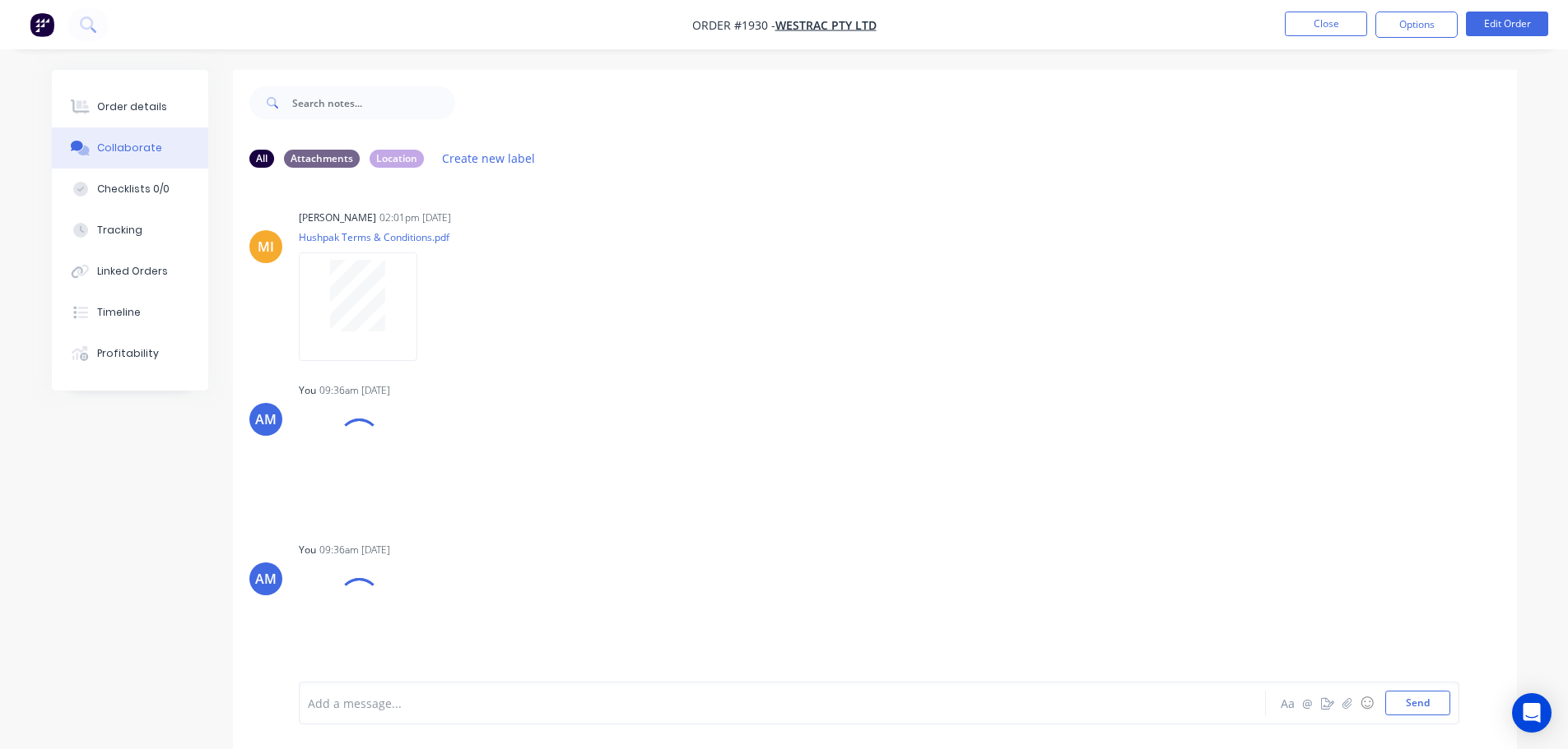
scroll to position [25, 0]
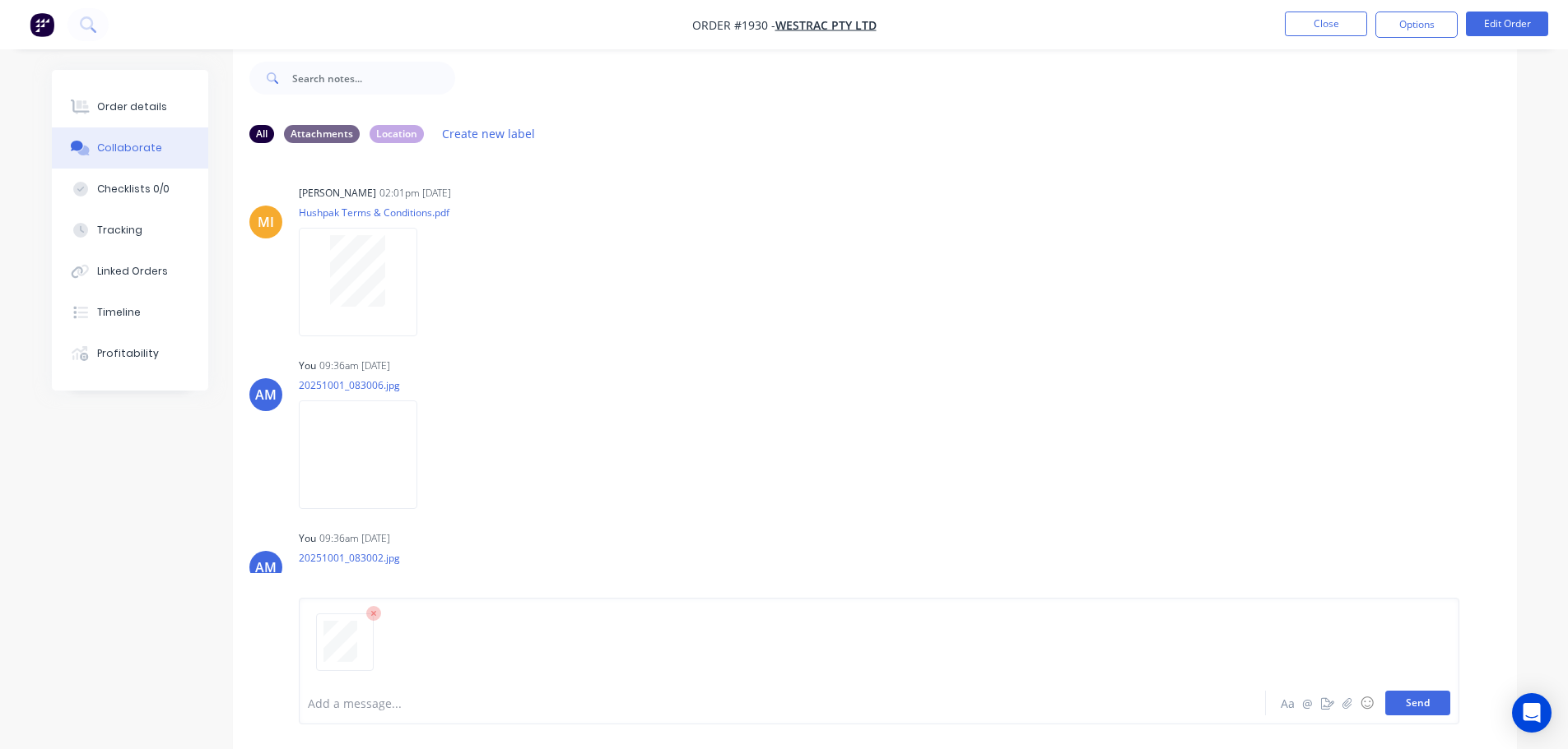
click at [1431, 701] on button "Send" at bounding box center [1418, 703] width 65 height 25
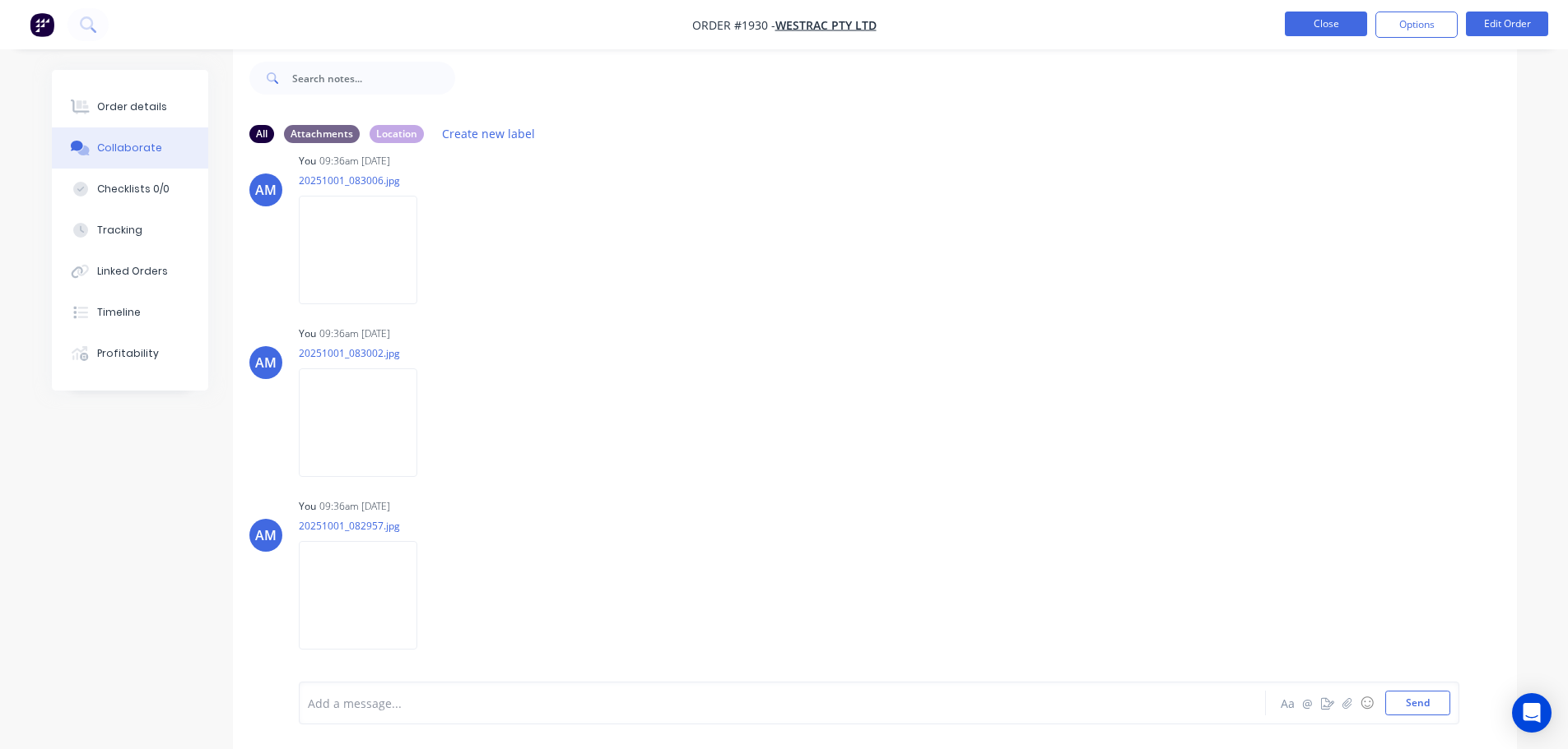
click at [1309, 20] on button "Close" at bounding box center [1326, 23] width 82 height 25
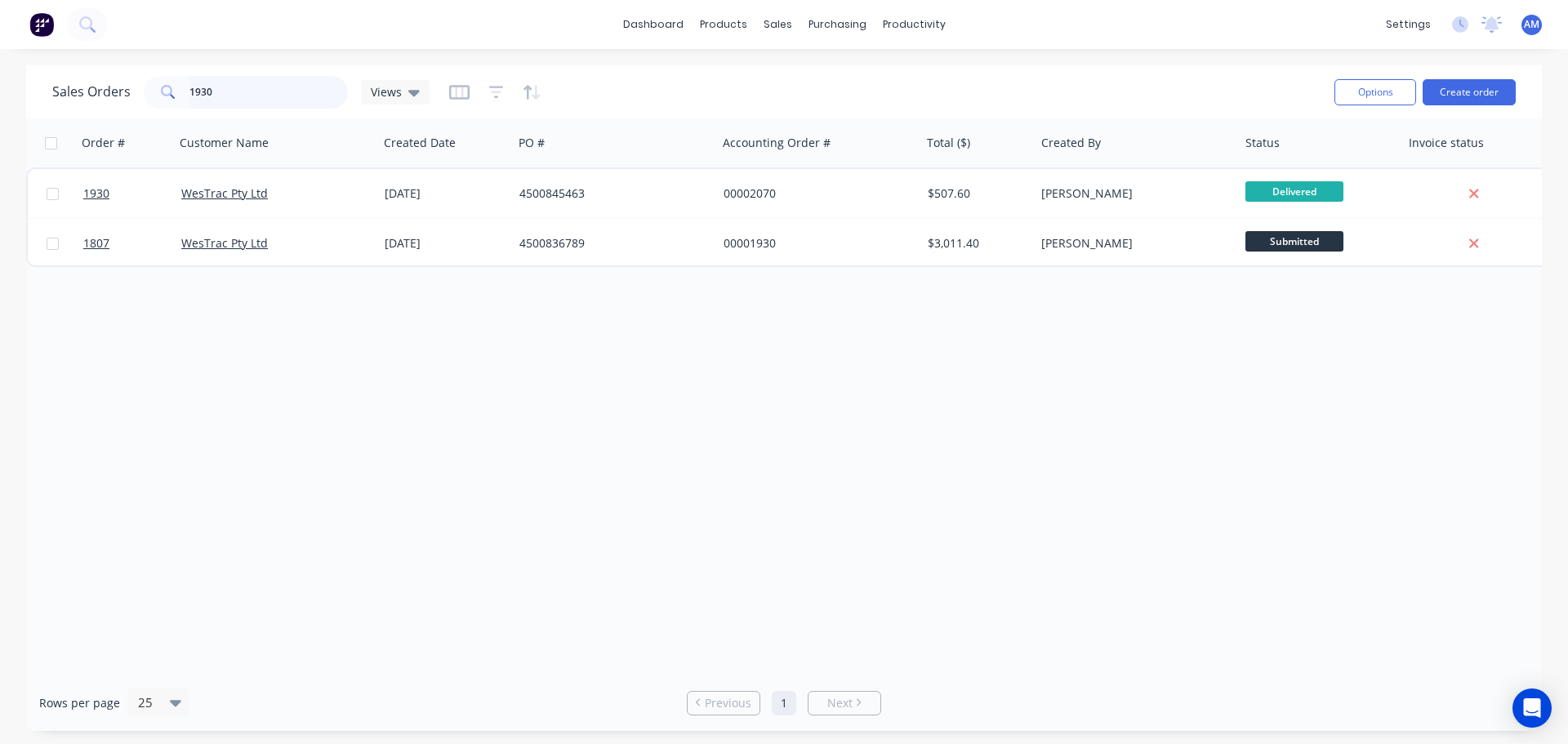
click at [216, 98] on input "1930" at bounding box center [269, 92] width 159 height 33
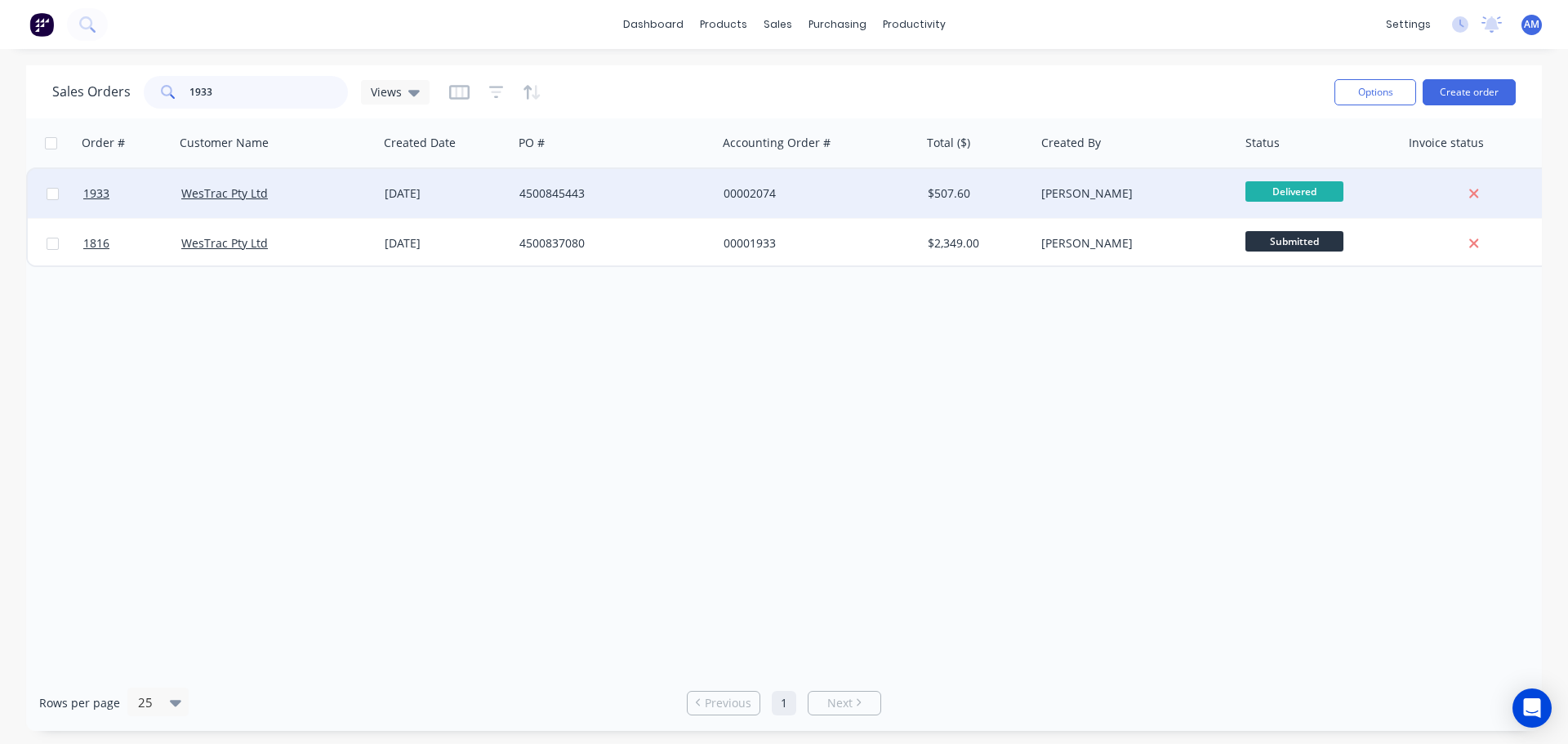
type input "1933"
click at [573, 192] on div "4500845443" at bounding box center [610, 193] width 181 height 16
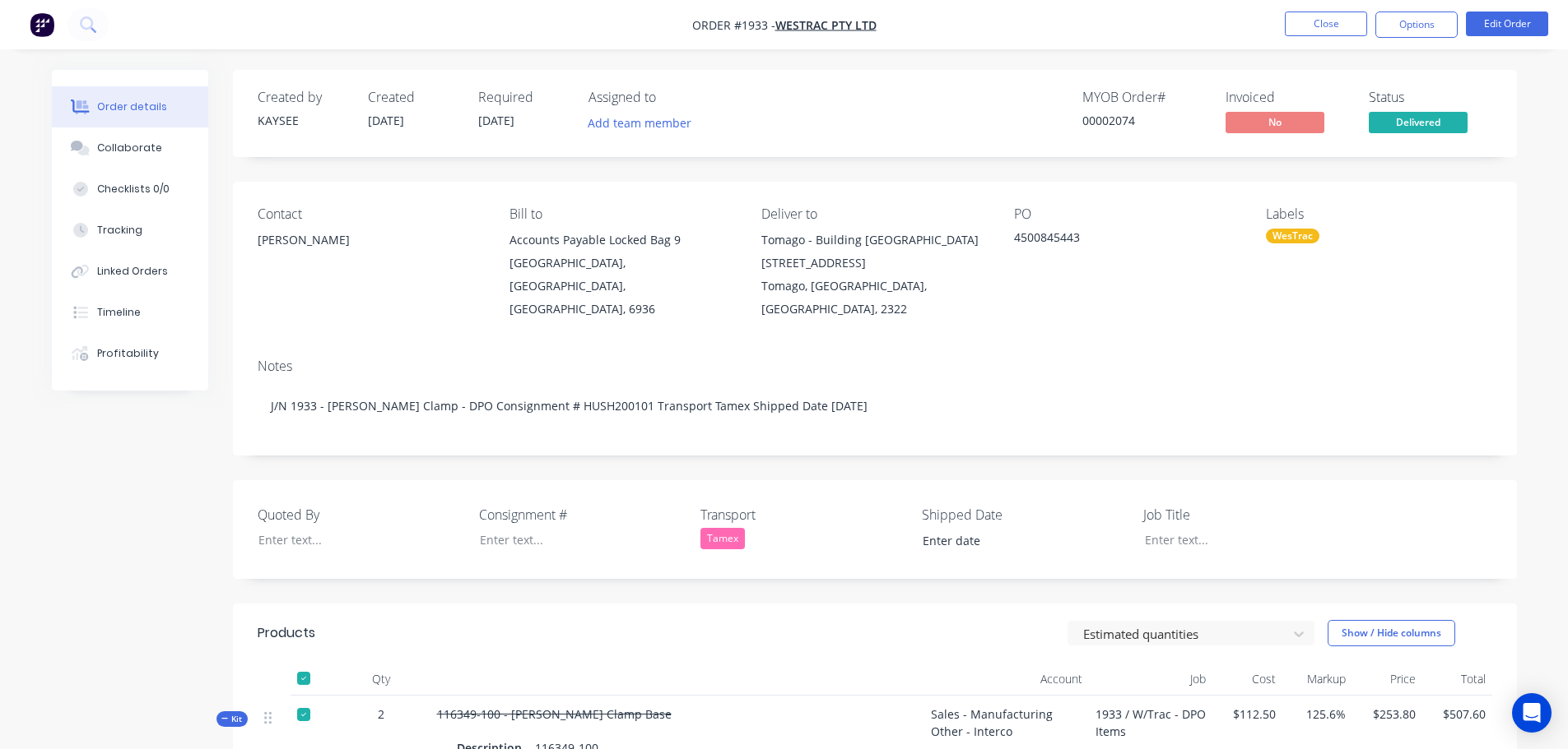
type input "[DATE]"
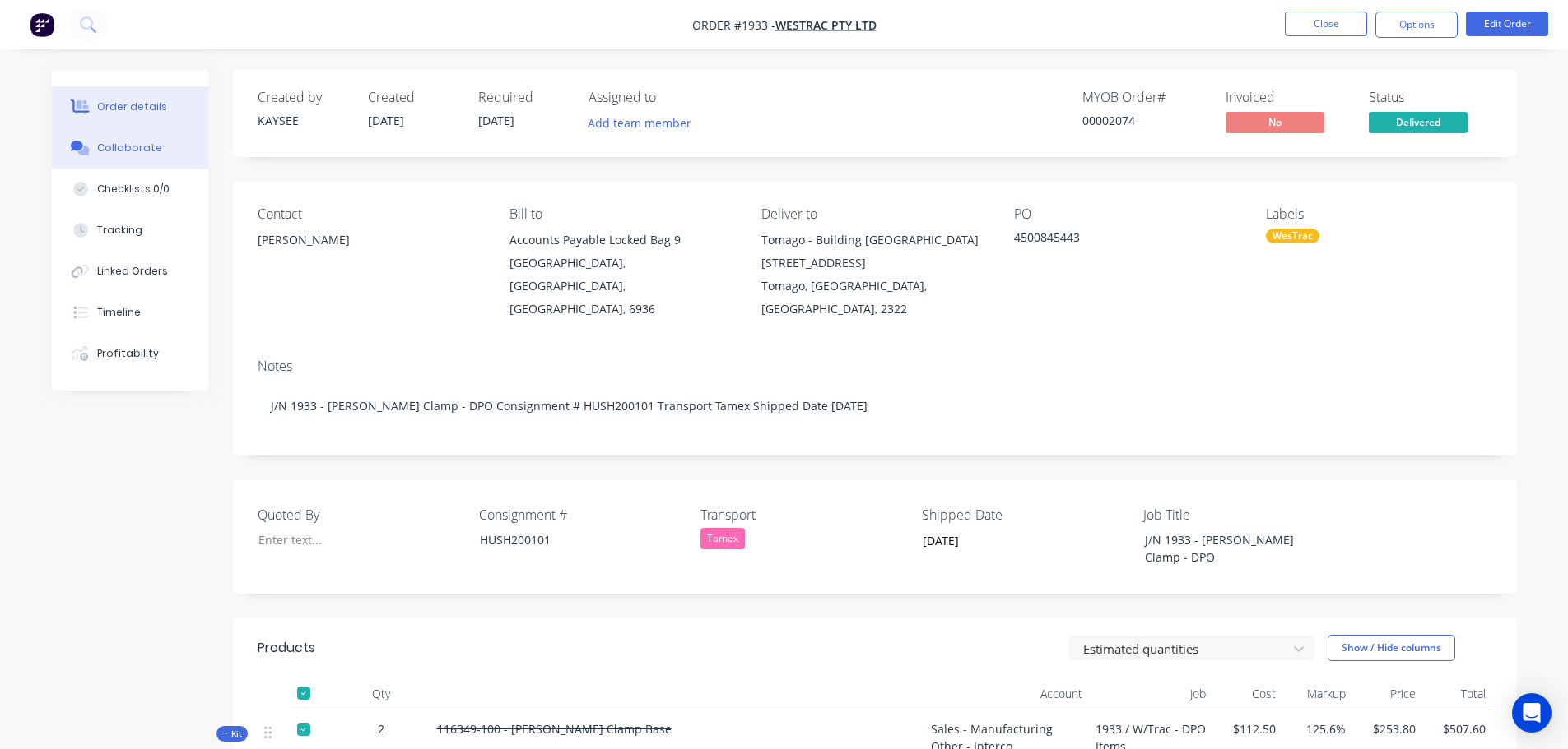
click at [144, 147] on div "Collaborate" at bounding box center [130, 148] width 65 height 15
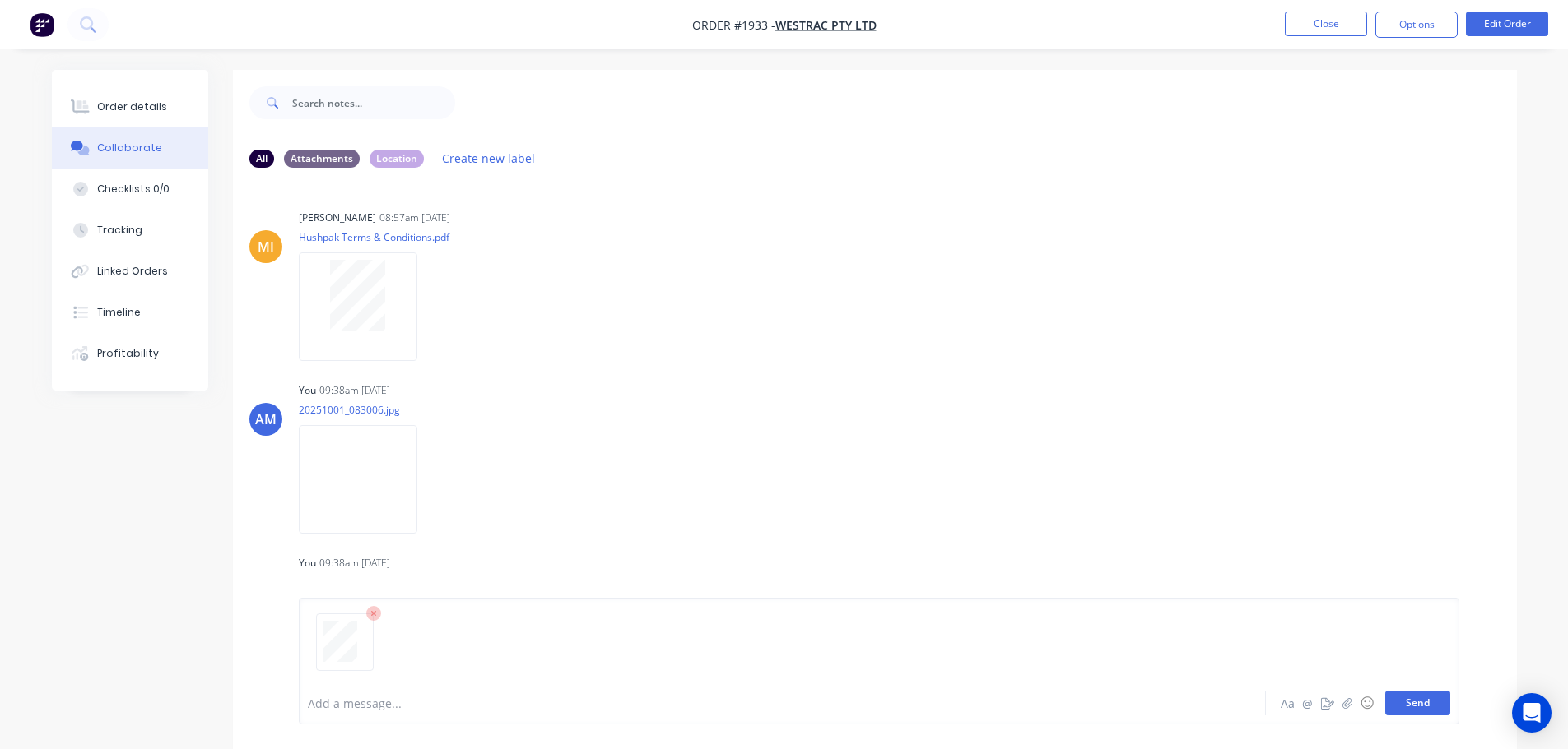
click at [1427, 702] on button "Send" at bounding box center [1418, 703] width 65 height 25
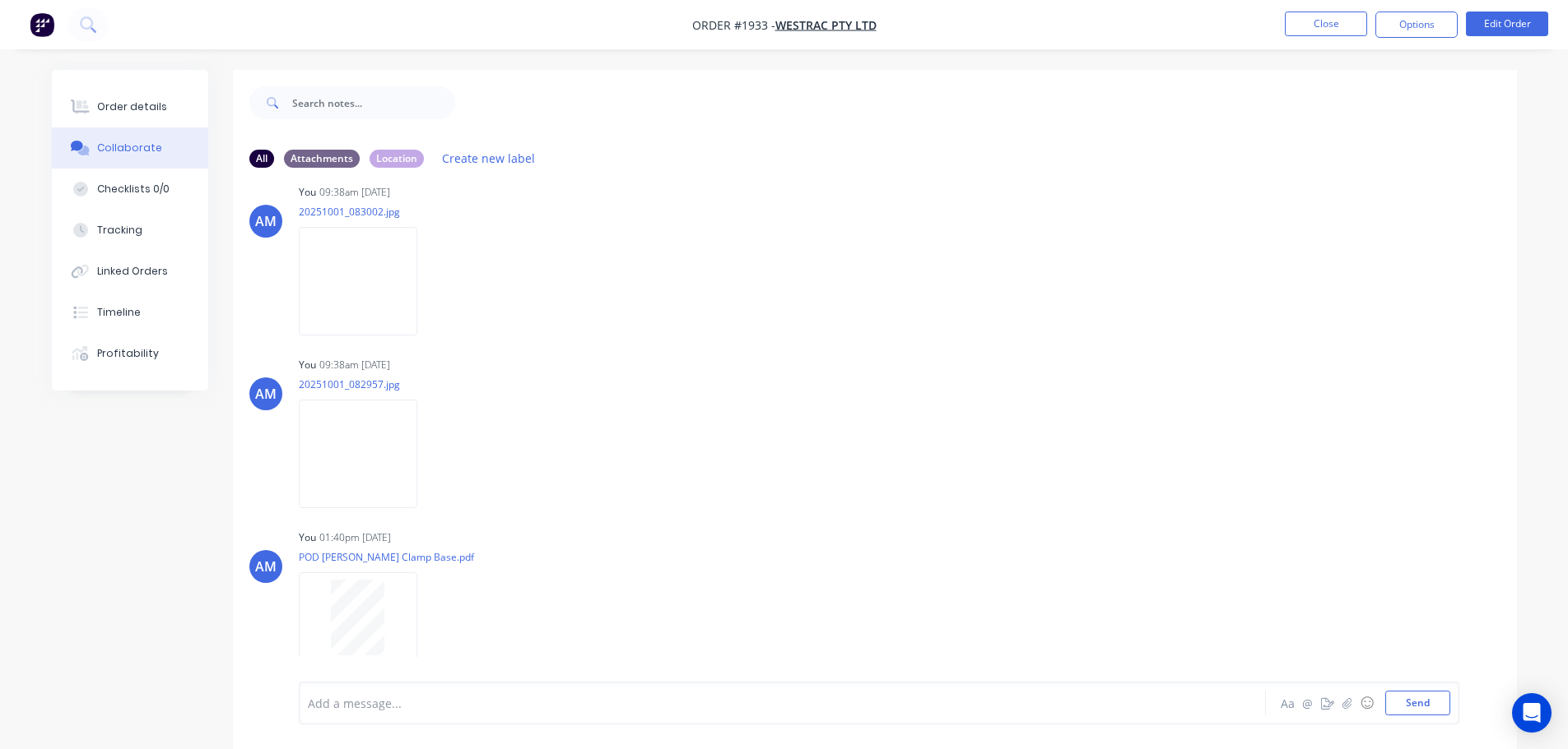
scroll to position [378, 0]
